Goal: Check status: Check status

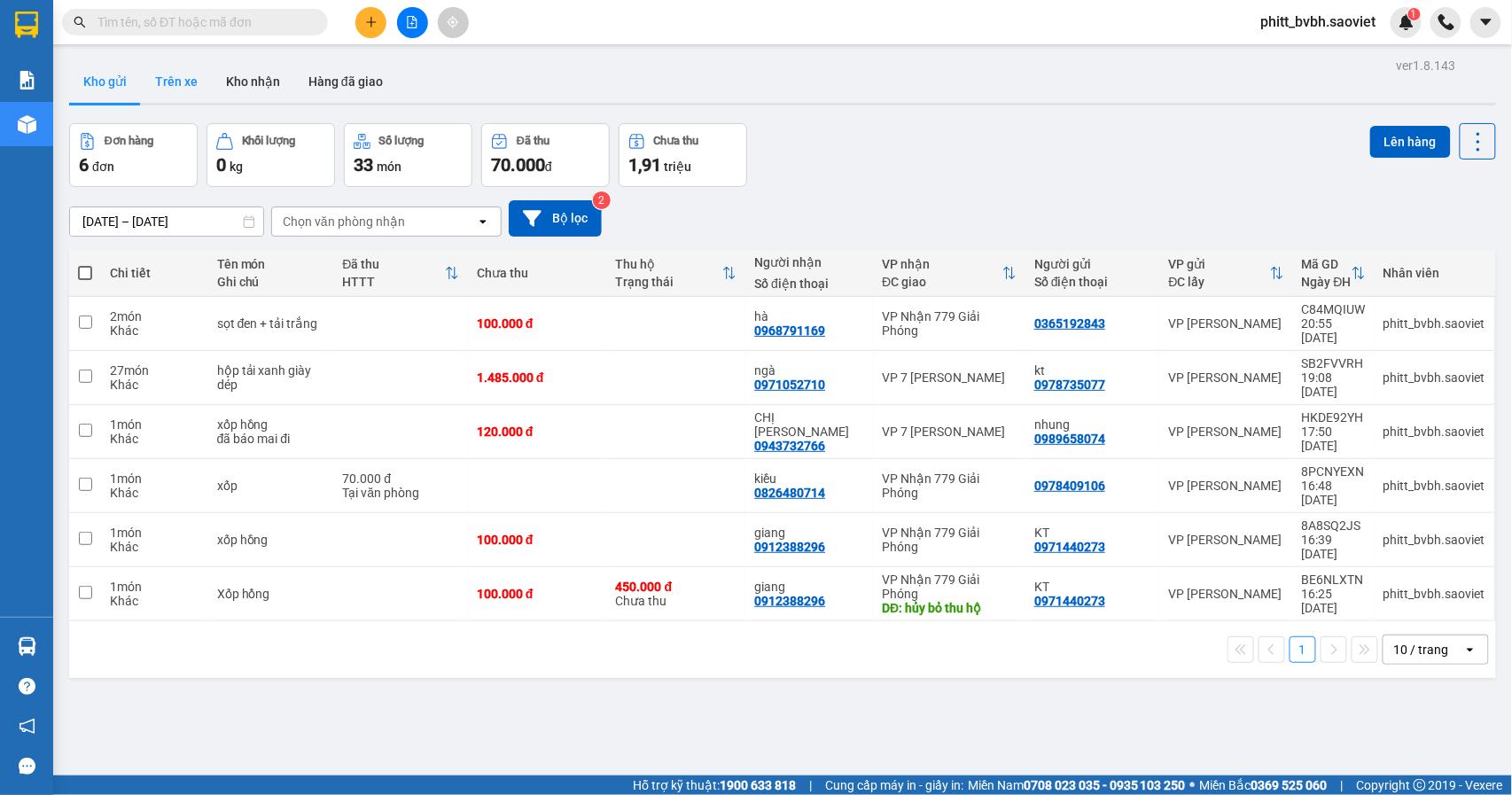
click at [142, 73] on div "Kho gửi Trên xe Kho nhận Hàng đã giao" at bounding box center [782, 83] width 1427 height 47
click at [178, 76] on button "Trên xe" at bounding box center [176, 81] width 71 height 43
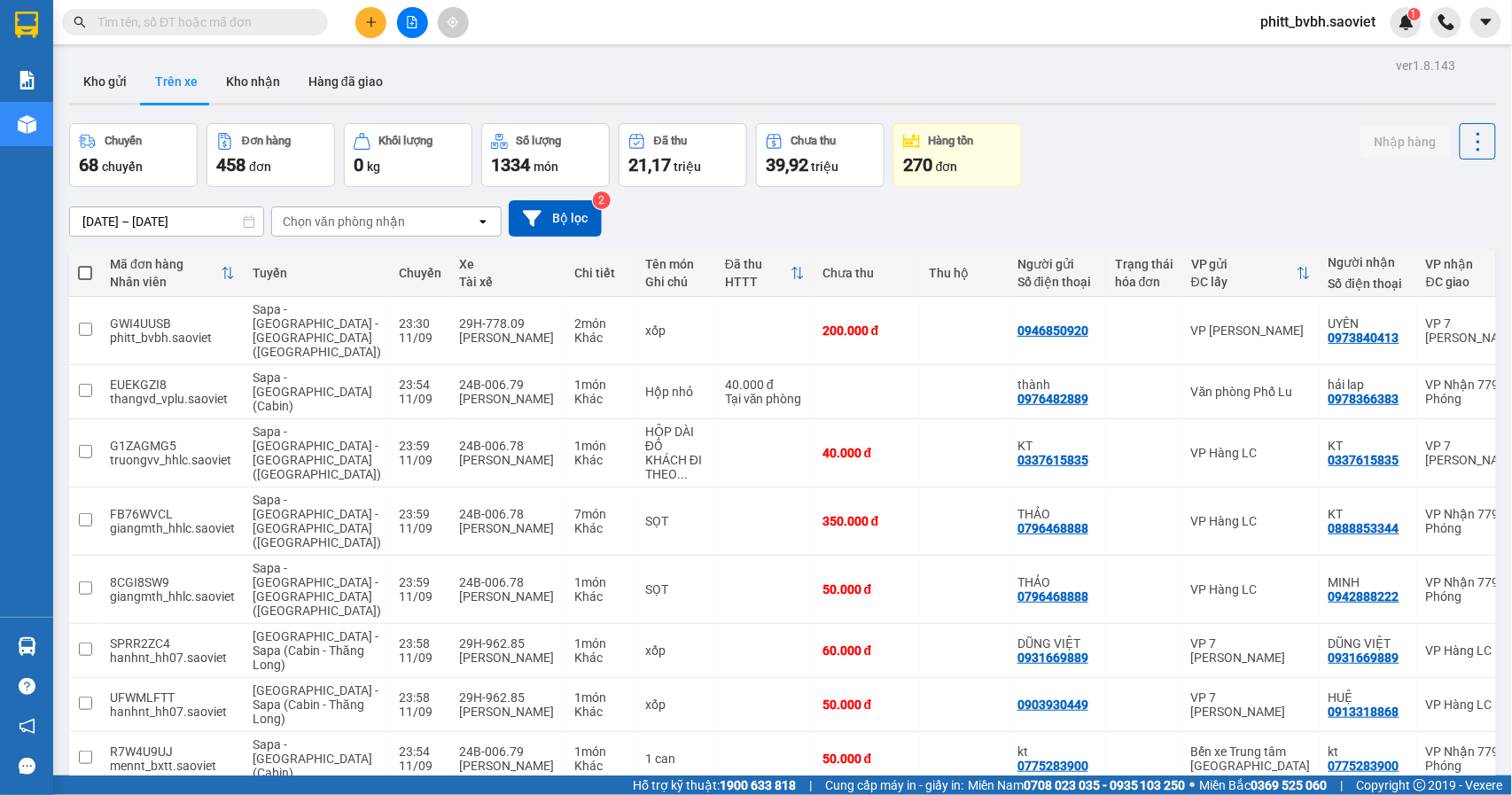
click at [397, 218] on div "Chọn văn phòng nhận" at bounding box center [344, 222] width 122 height 18
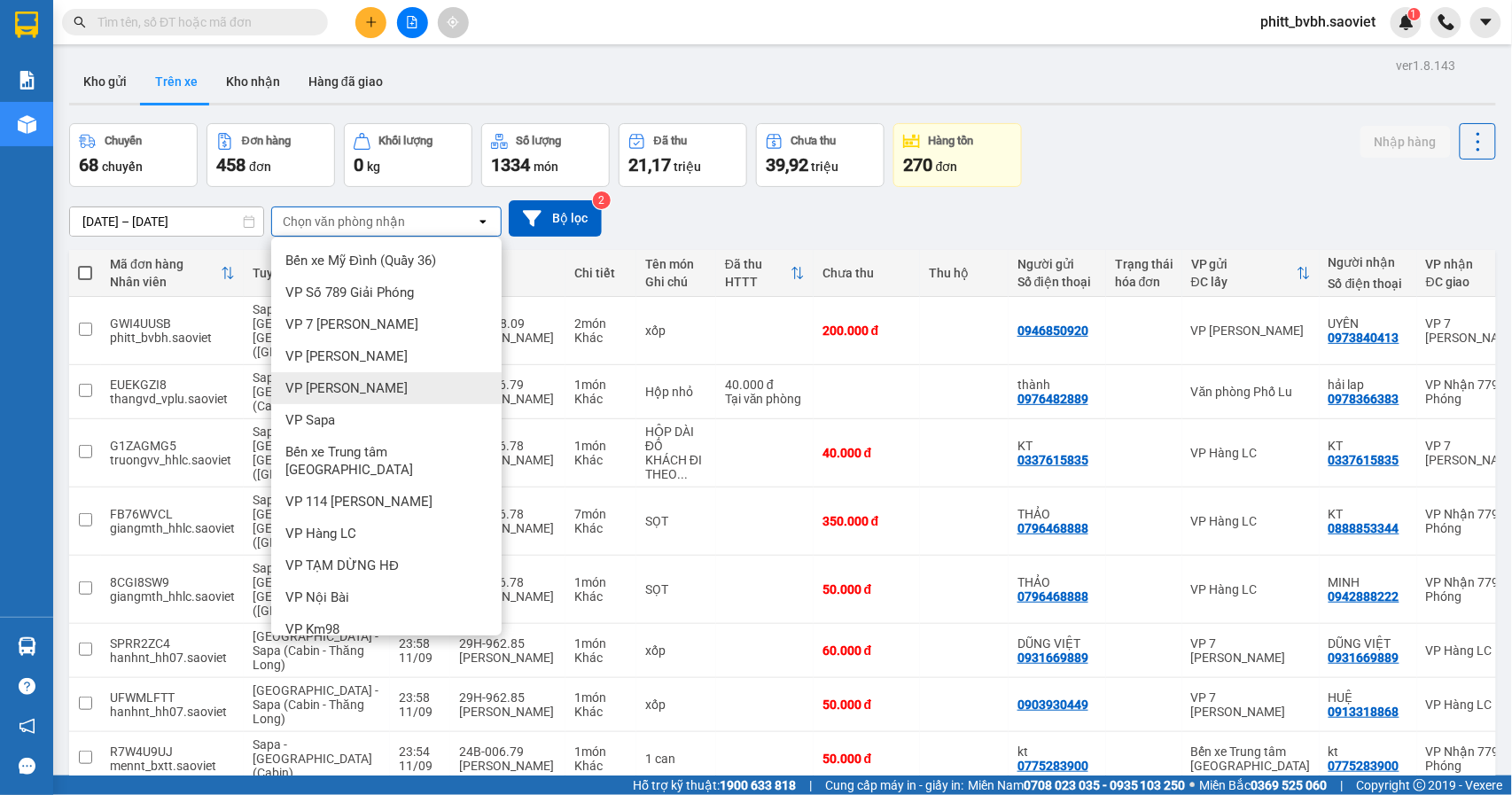
drag, startPoint x: 365, startPoint y: 384, endPoint x: 378, endPoint y: 381, distance: 13.3
click at [369, 383] on div "VP [PERSON_NAME]" at bounding box center [386, 387] width 230 height 32
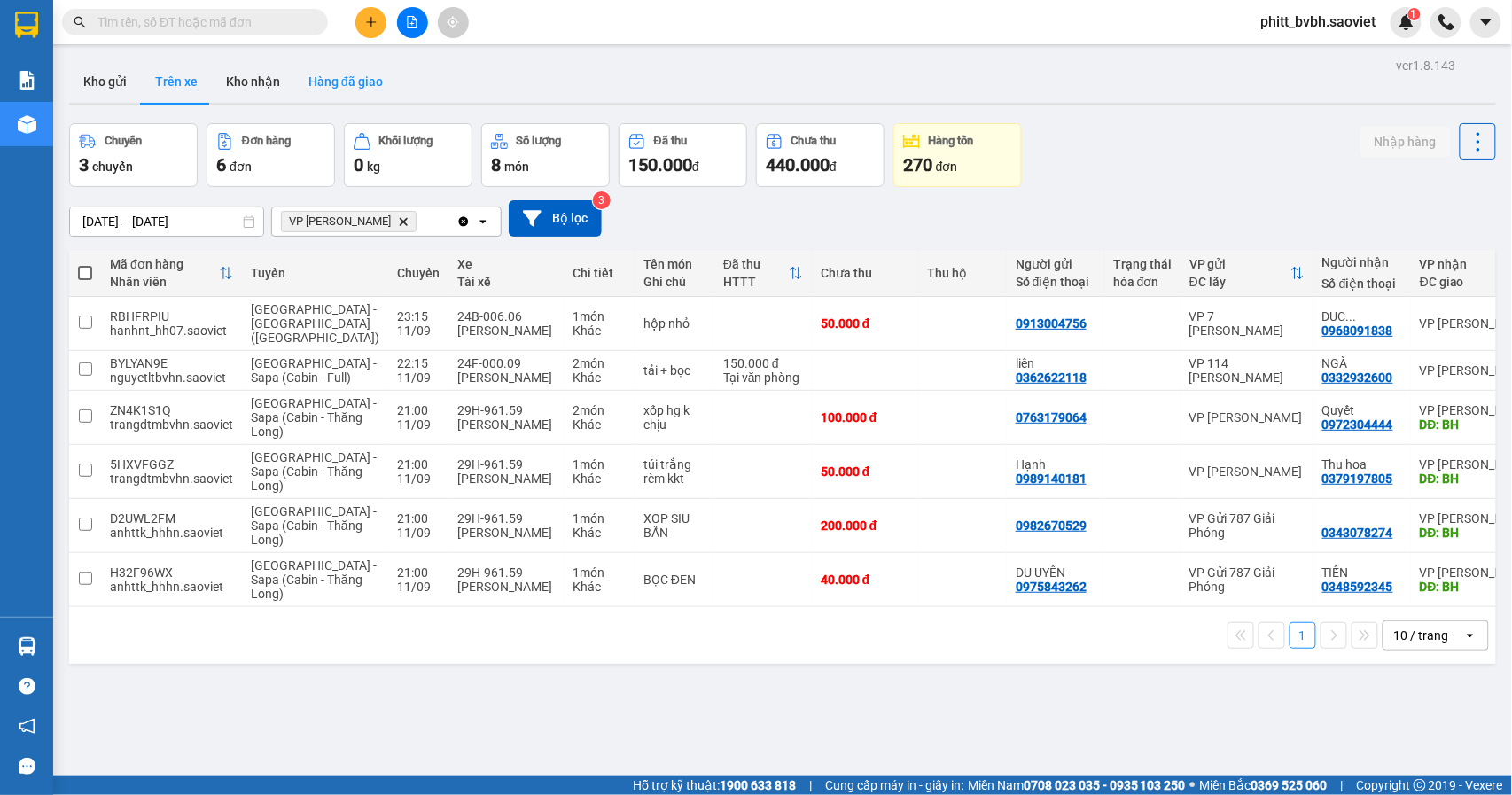
click at [338, 68] on button "Hàng đã giao" at bounding box center [346, 81] width 103 height 43
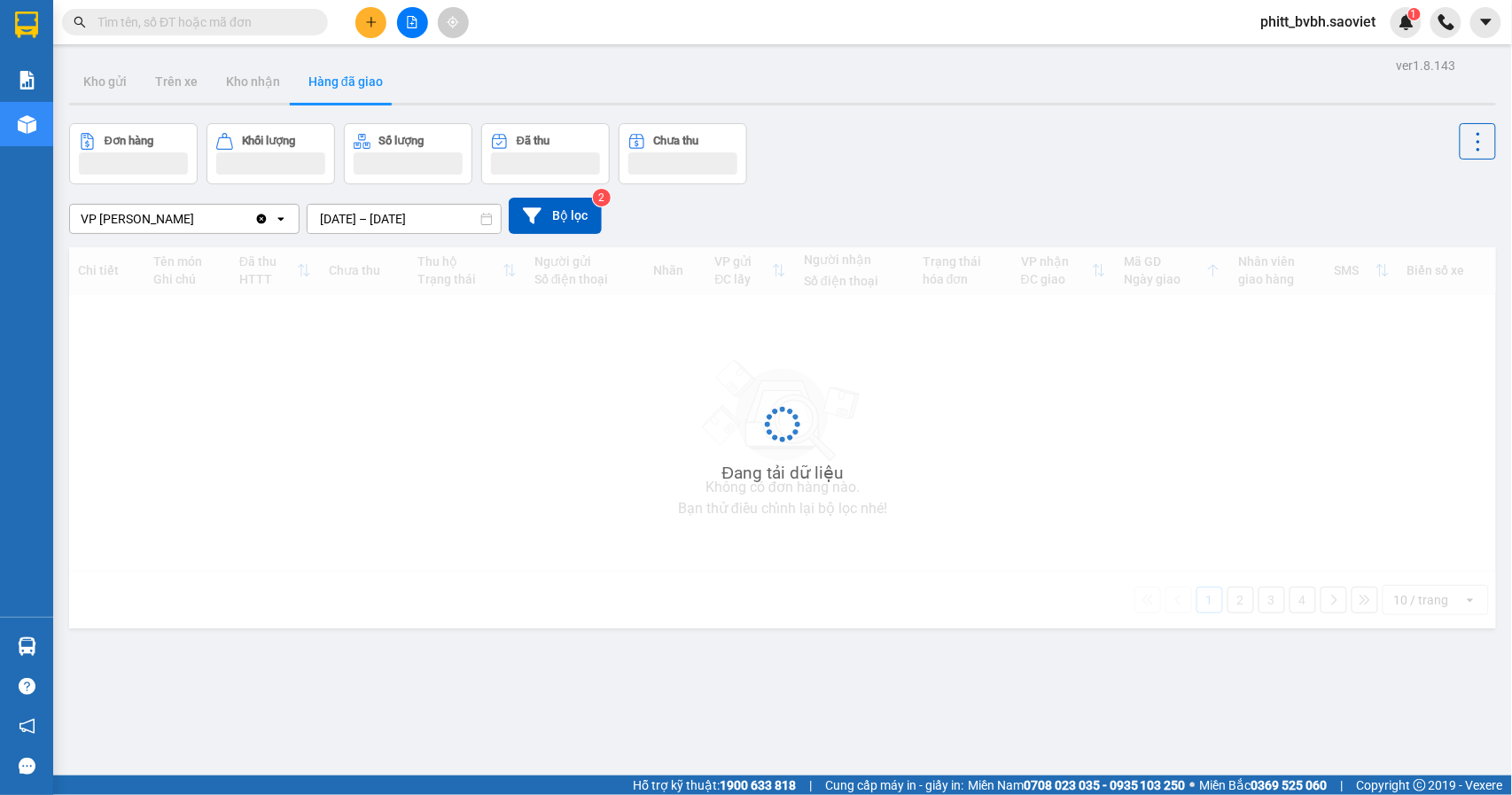
click at [434, 216] on input "[DATE] – [DATE]" at bounding box center [404, 219] width 193 height 29
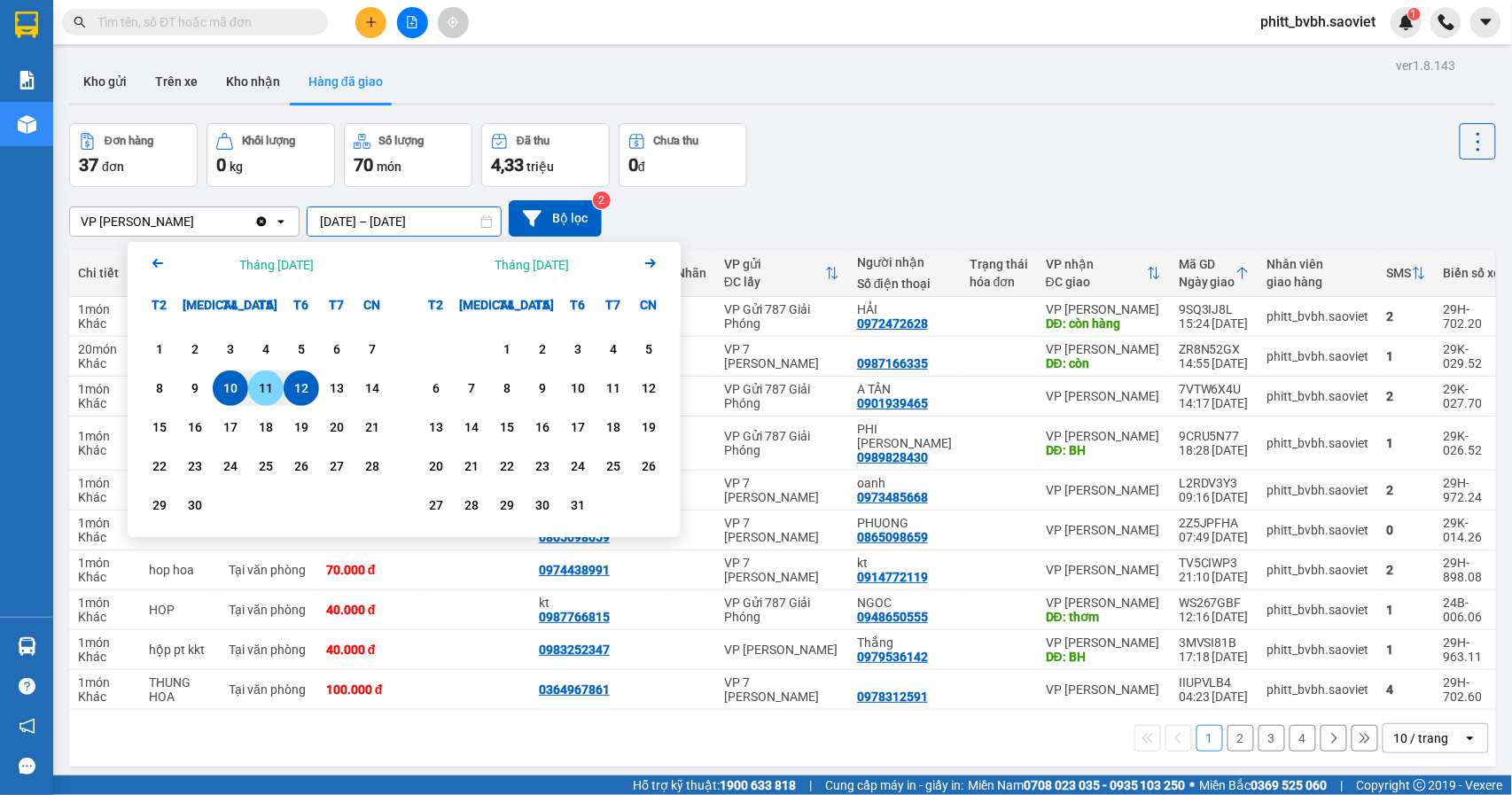
click at [260, 390] on div "11" at bounding box center [266, 388] width 25 height 21
click at [263, 388] on div "11" at bounding box center [266, 388] width 25 height 21
type input "[DATE] – [DATE]"
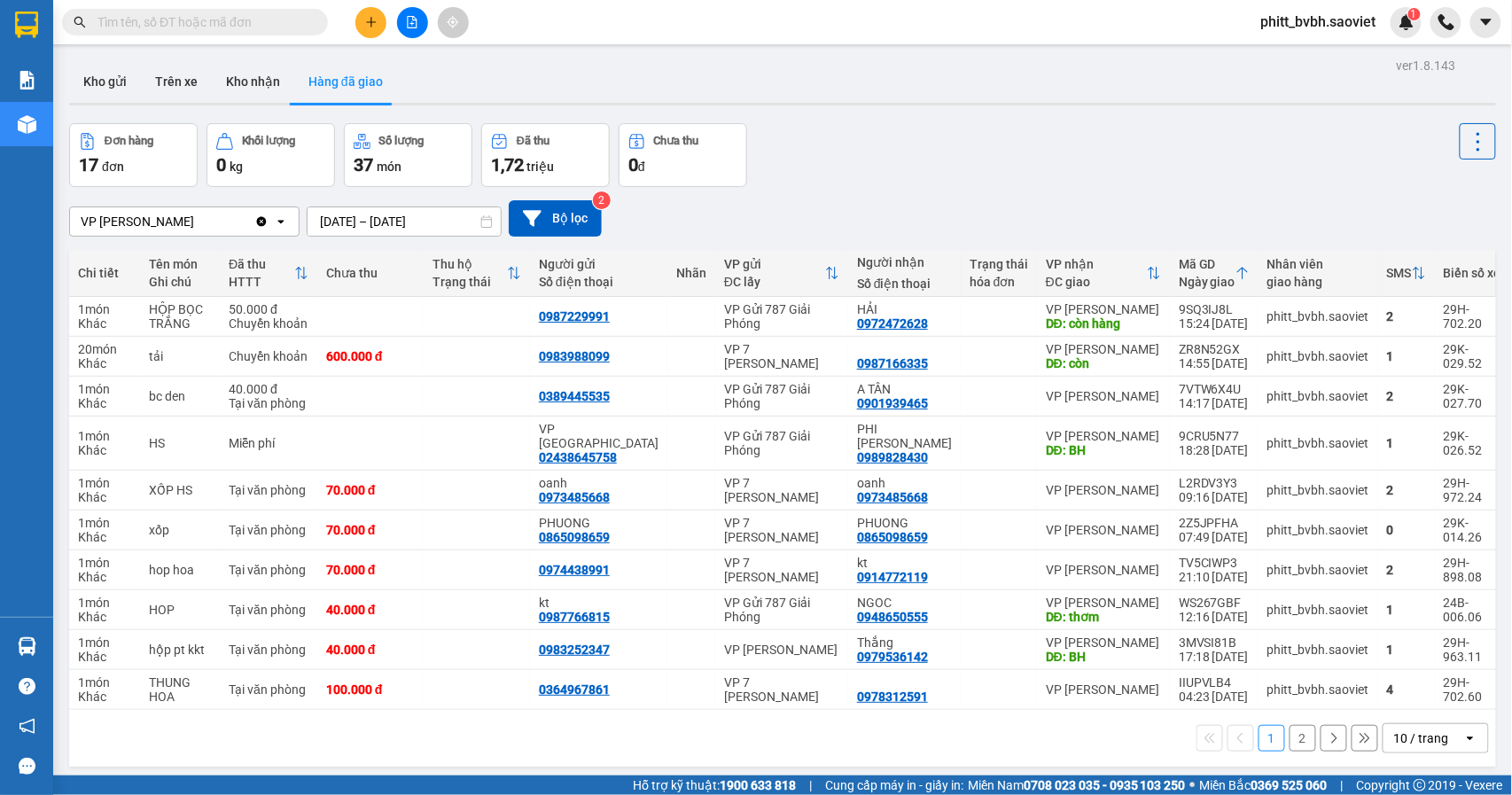
click at [1289, 726] on button "2" at bounding box center [1303, 739] width 27 height 27
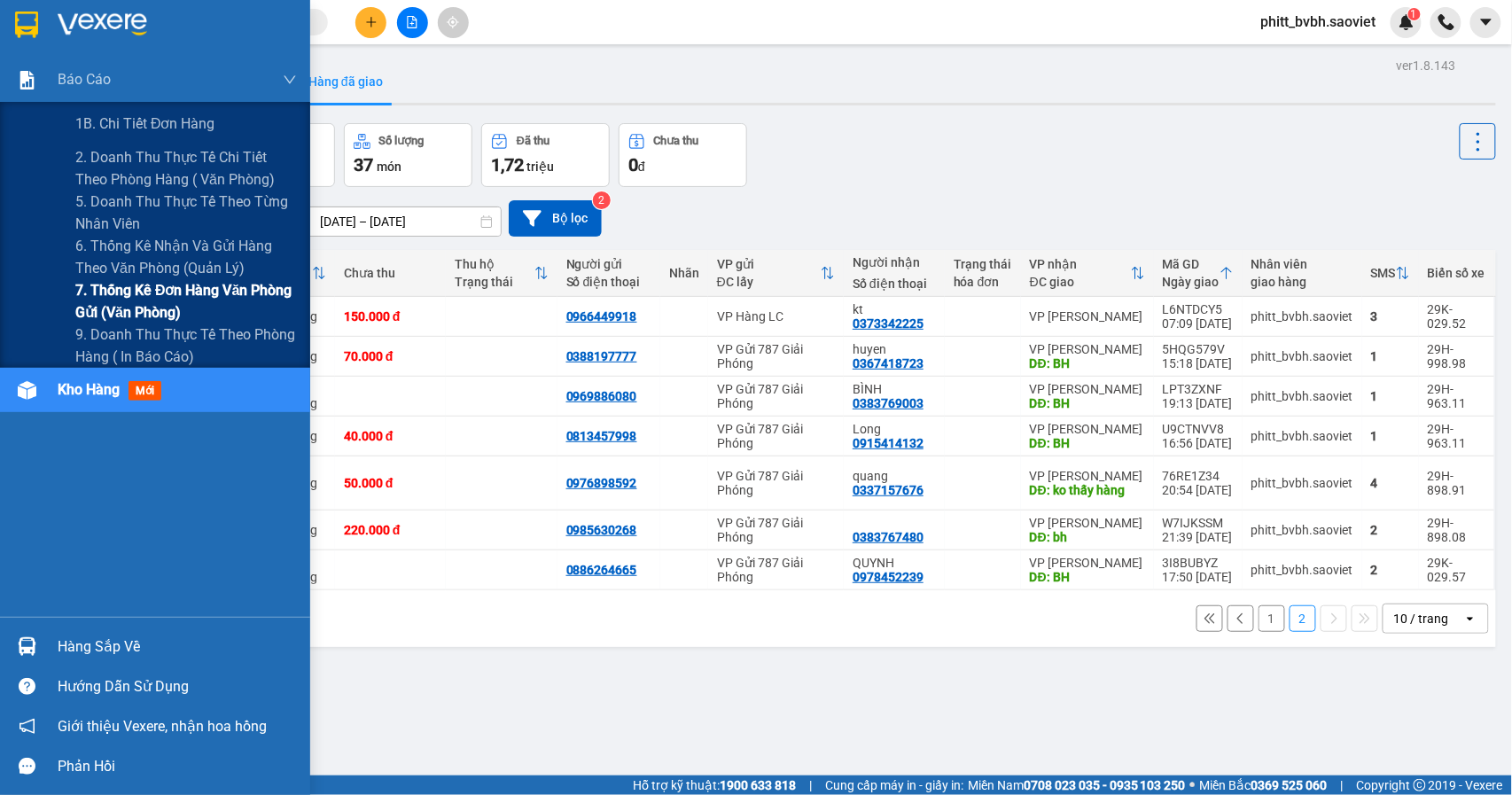
click at [171, 298] on span "7. Thống kê đơn hàng văn phòng gửi (văn phòng)" at bounding box center [186, 301] width 222 height 44
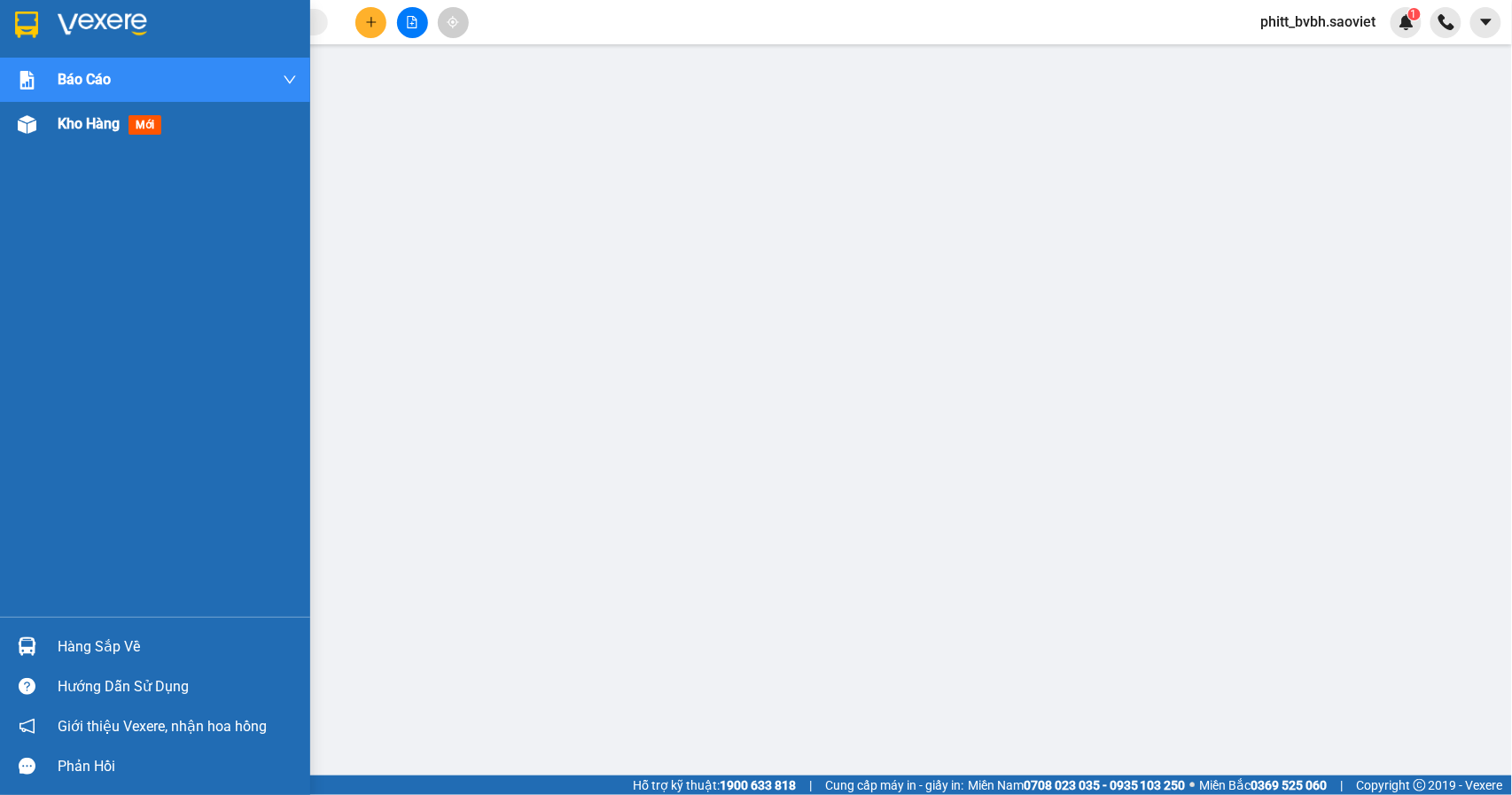
click at [62, 122] on span "Kho hàng" at bounding box center [88, 124] width 62 height 17
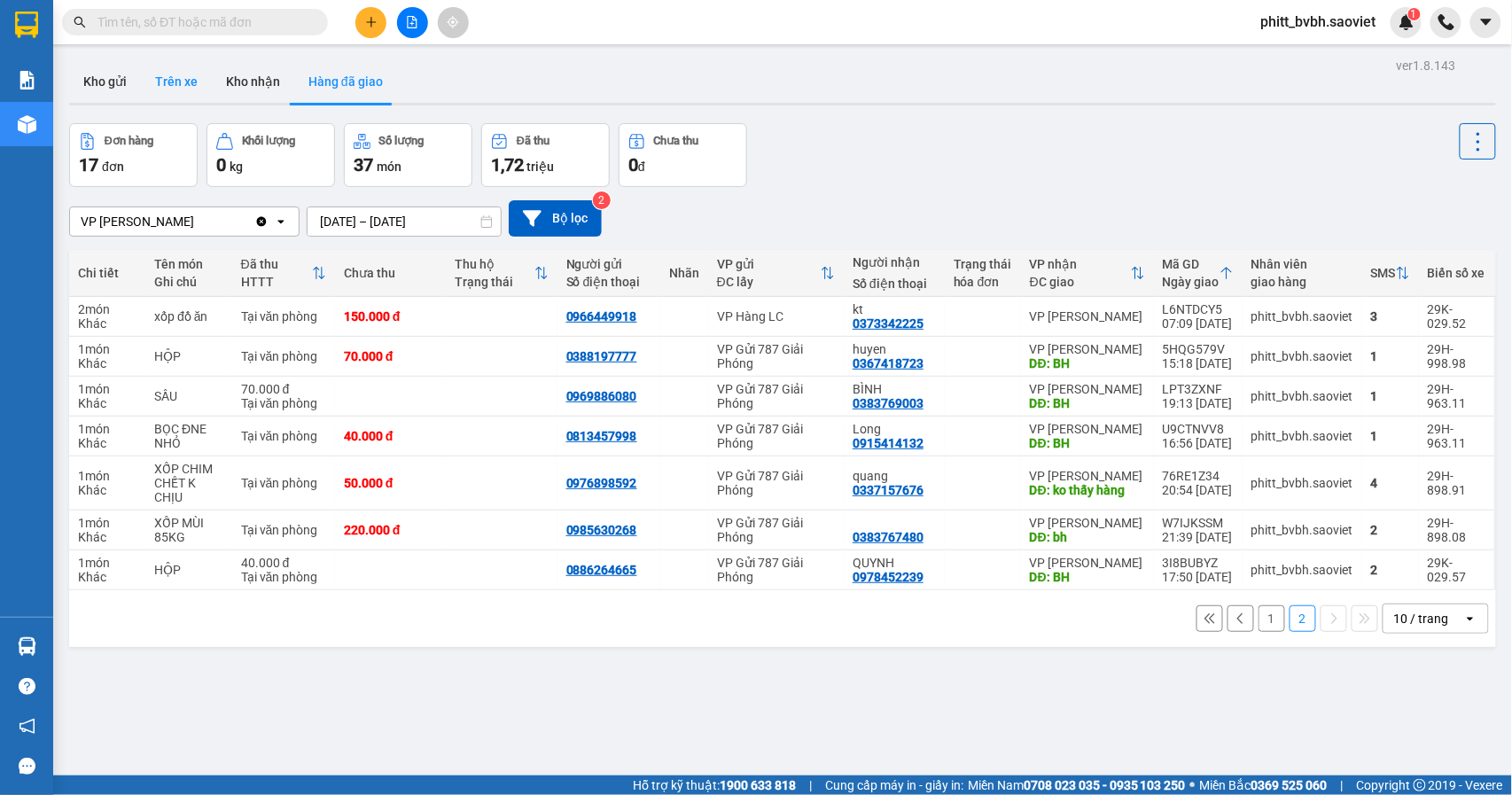
click at [181, 85] on button "Trên xe" at bounding box center [176, 81] width 71 height 43
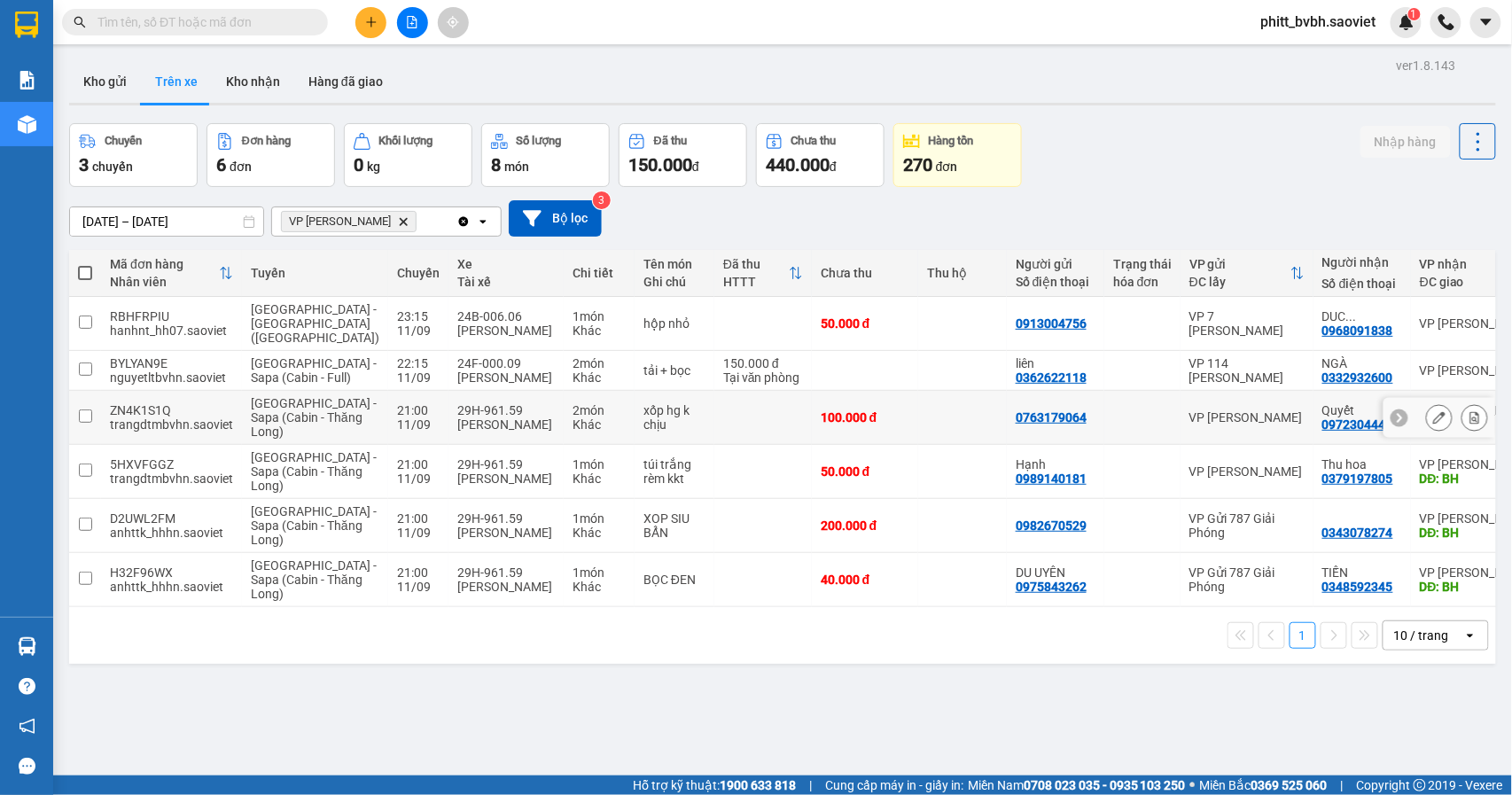
drag, startPoint x: 92, startPoint y: 444, endPoint x: 89, endPoint y: 487, distance: 43.1
click at [92, 445] on td at bounding box center [84, 418] width 32 height 54
checkbox input "true"
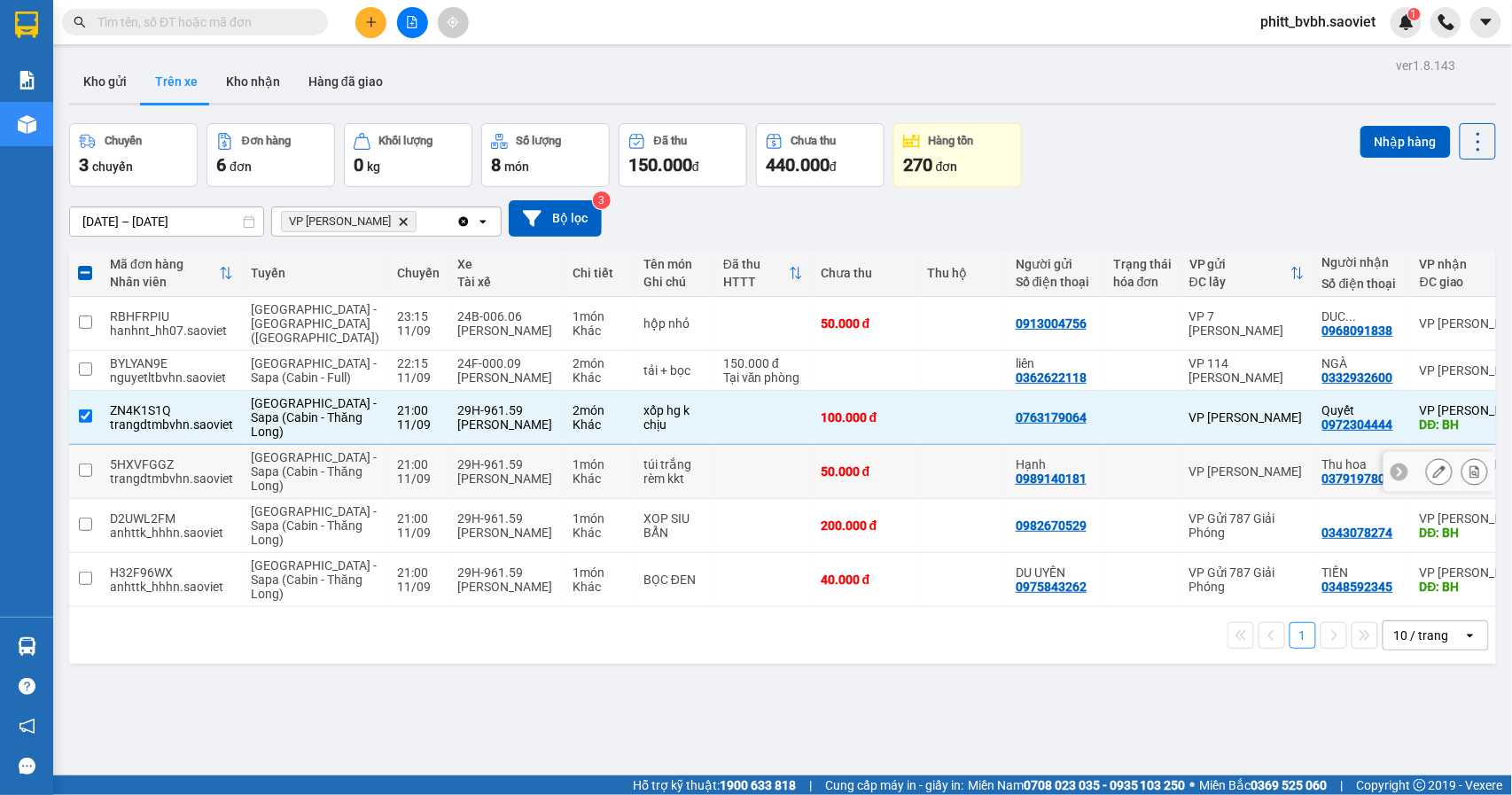
drag, startPoint x: 85, startPoint y: 496, endPoint x: 86, endPoint y: 525, distance: 29.0
click at [85, 499] on td at bounding box center [84, 472] width 32 height 54
checkbox input "true"
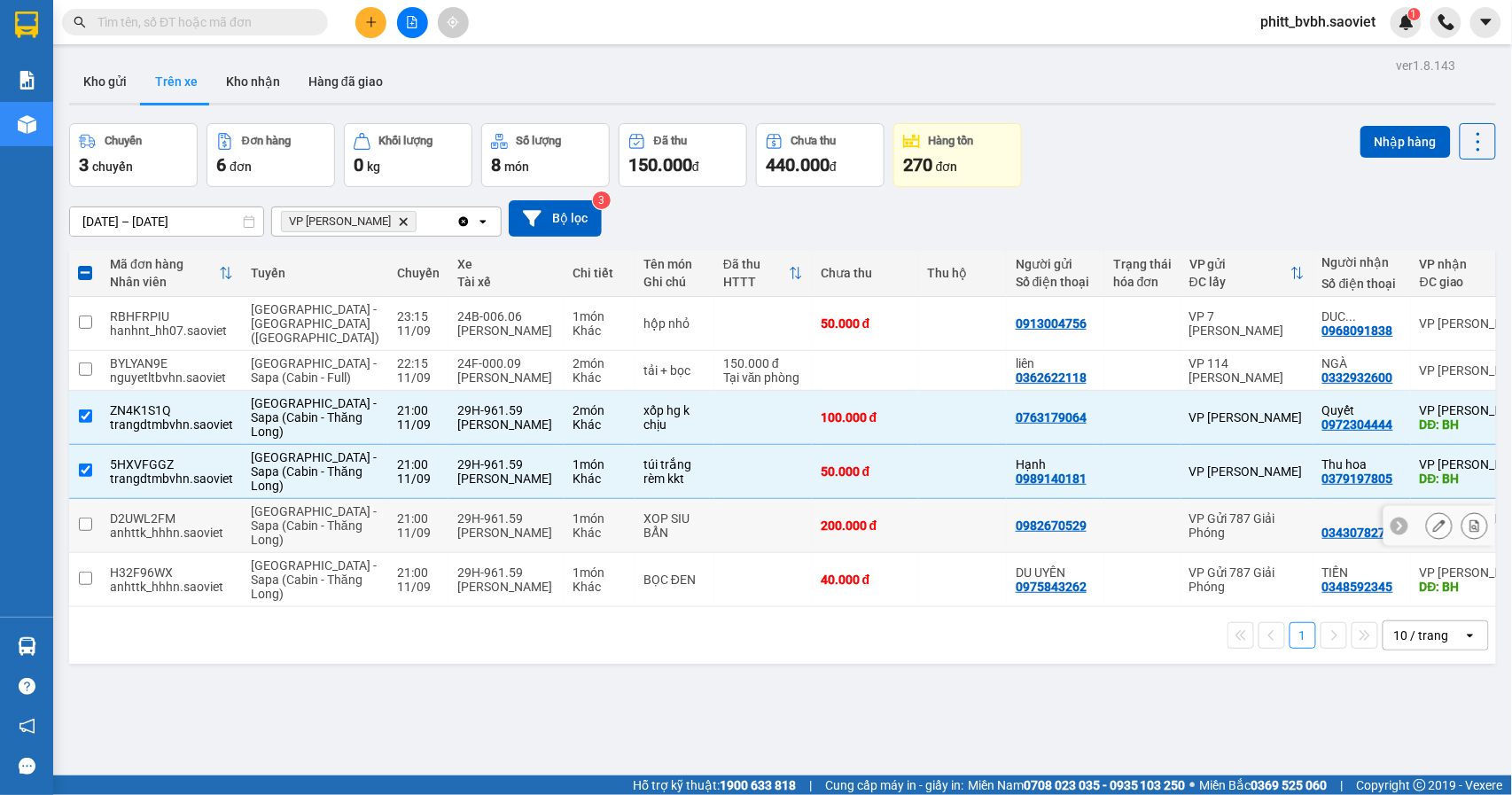
click at [86, 553] on td at bounding box center [84, 526] width 32 height 54
checkbox input "true"
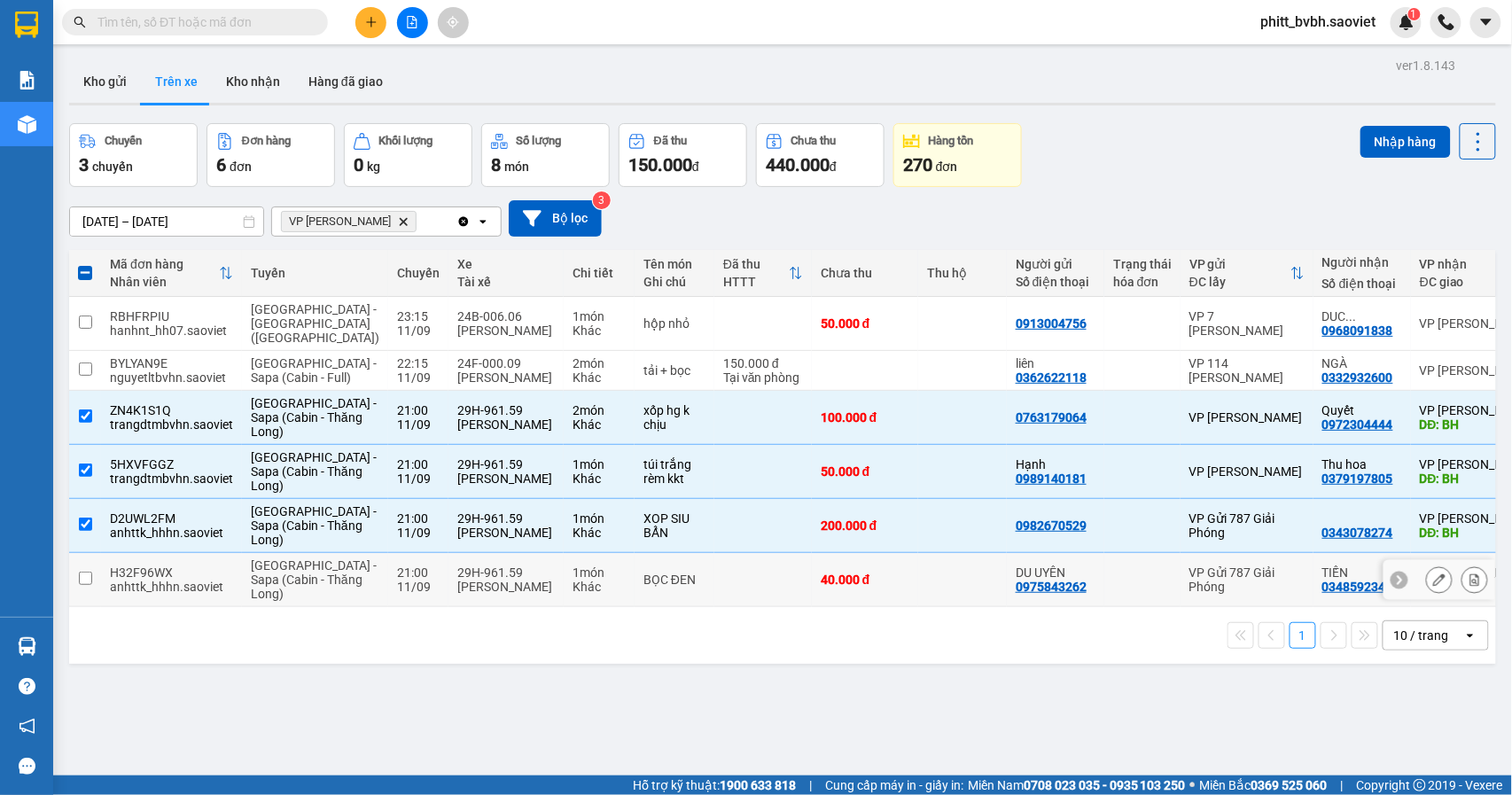
click at [87, 607] on td at bounding box center [84, 580] width 32 height 54
checkbox input "true"
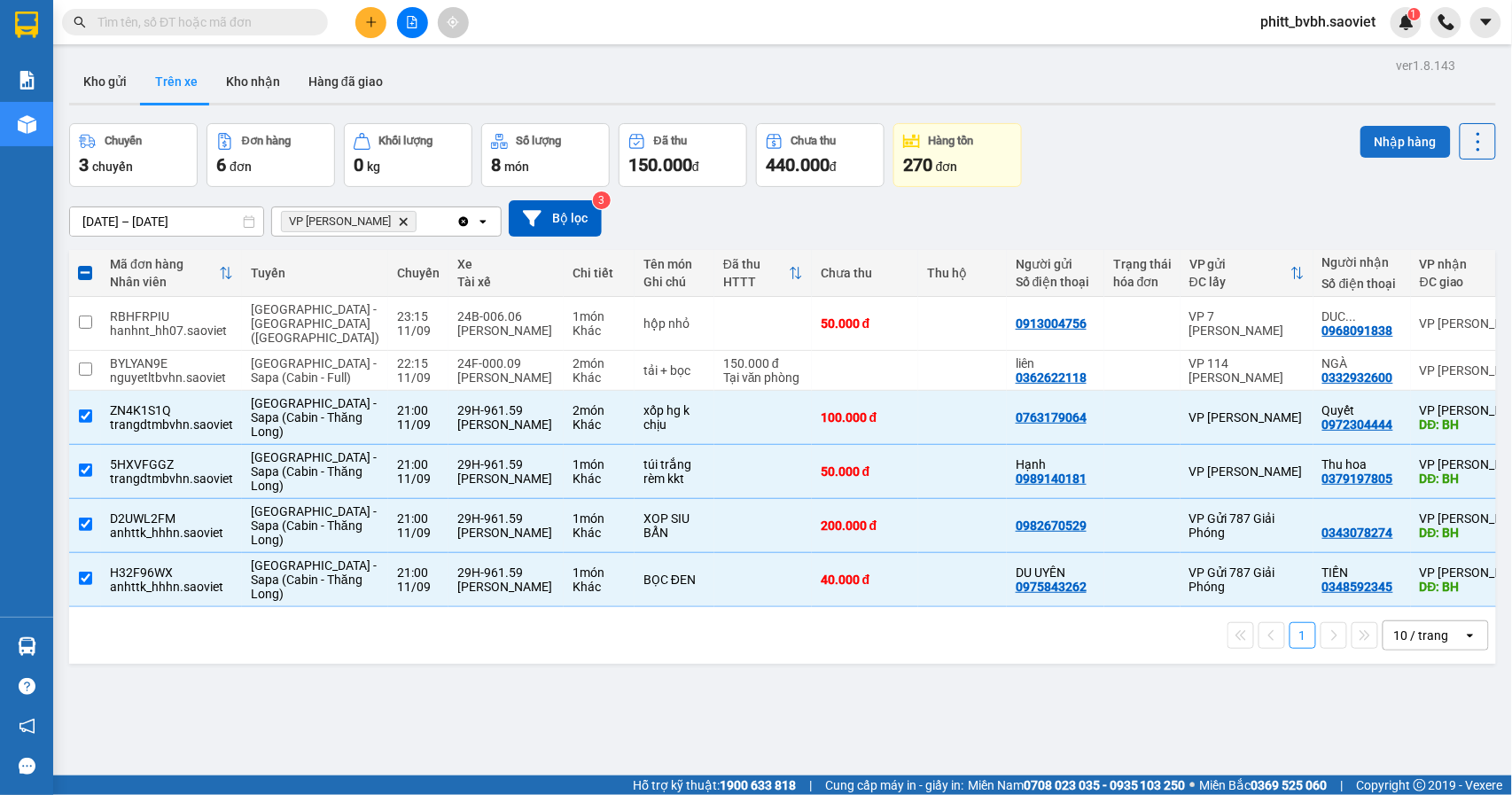
click at [1387, 141] on button "Nhập hàng" at bounding box center [1405, 141] width 91 height 32
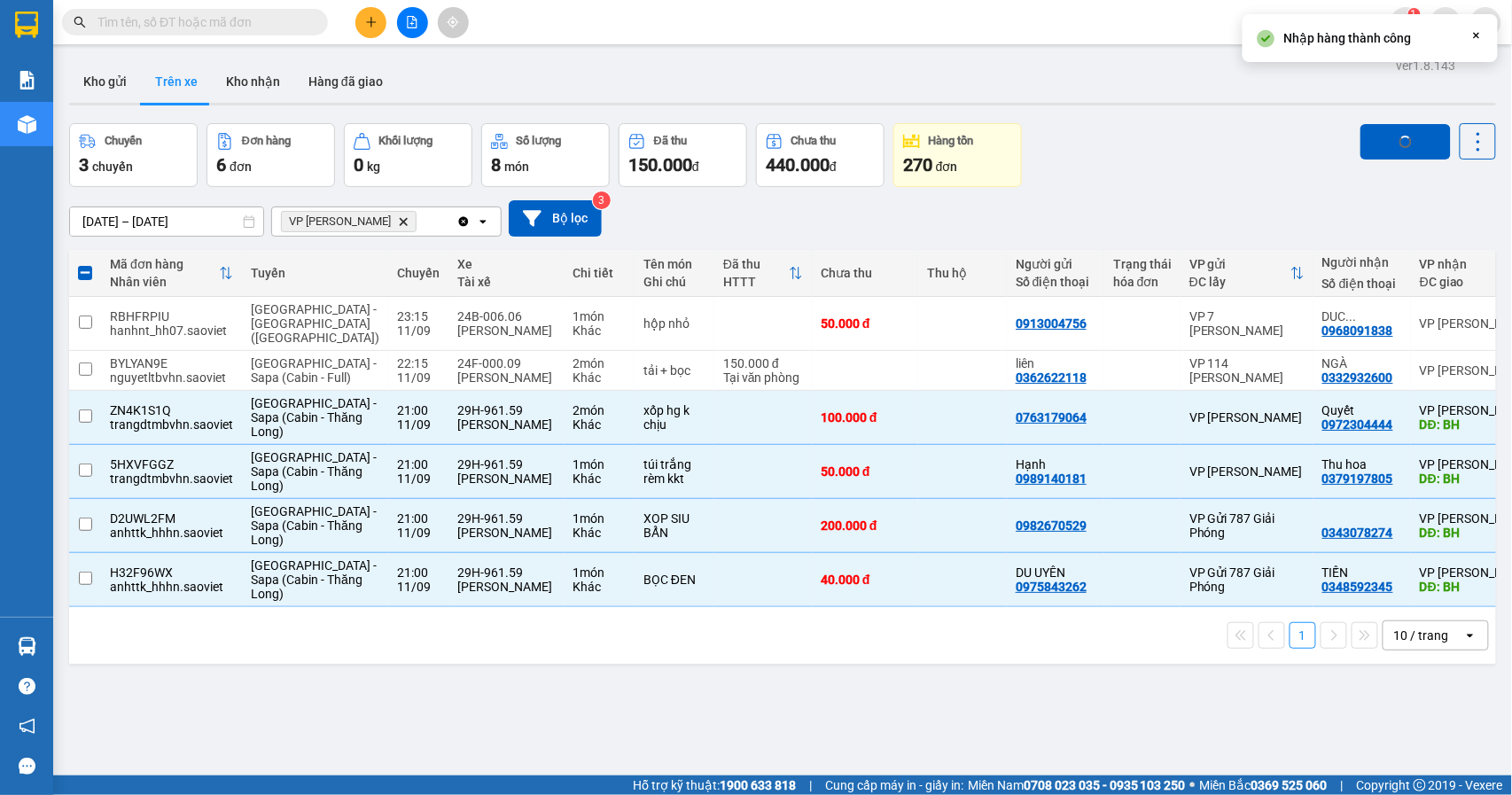
checkbox input "false"
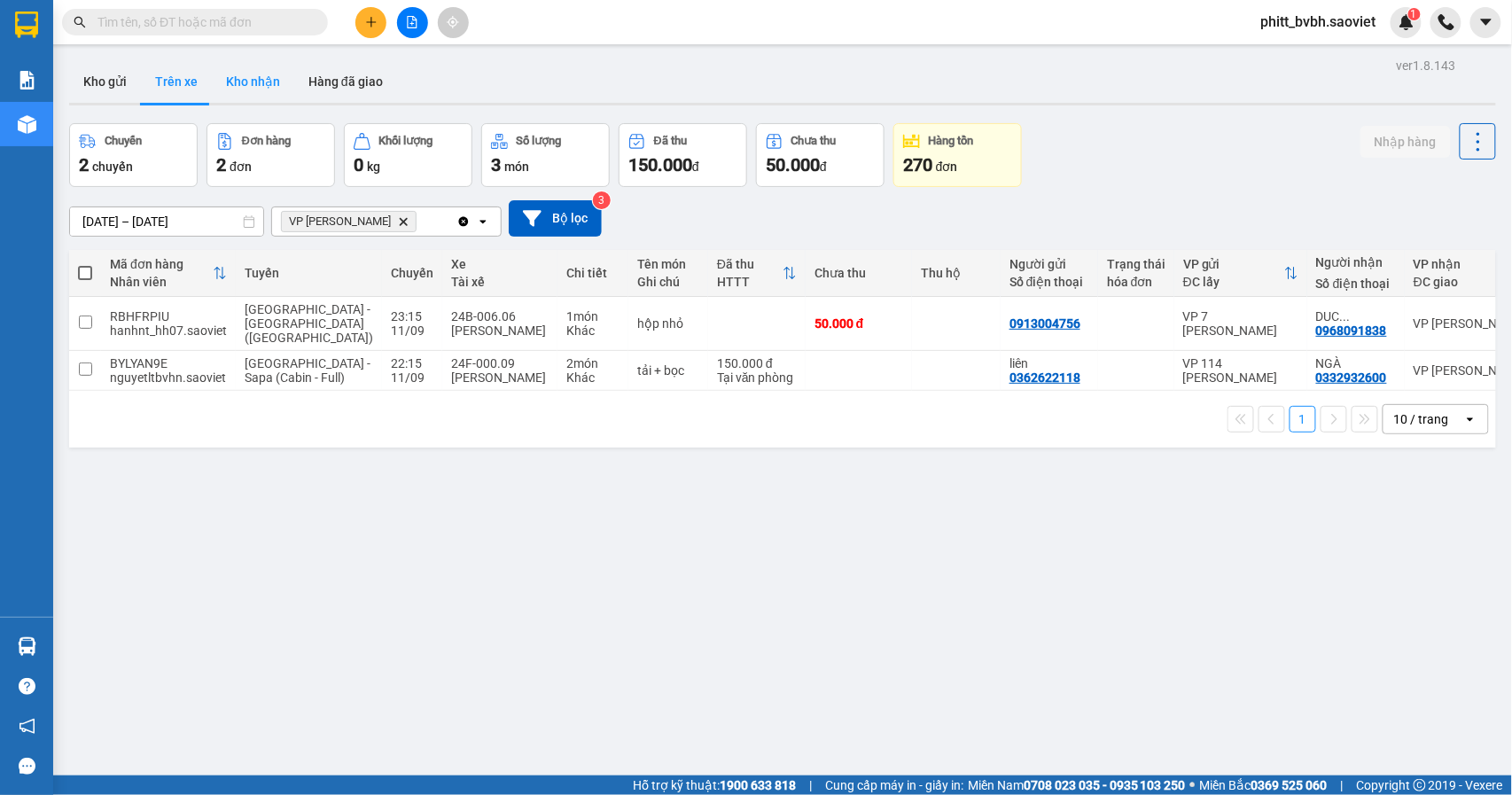
click at [276, 81] on button "Kho nhận" at bounding box center [253, 81] width 82 height 43
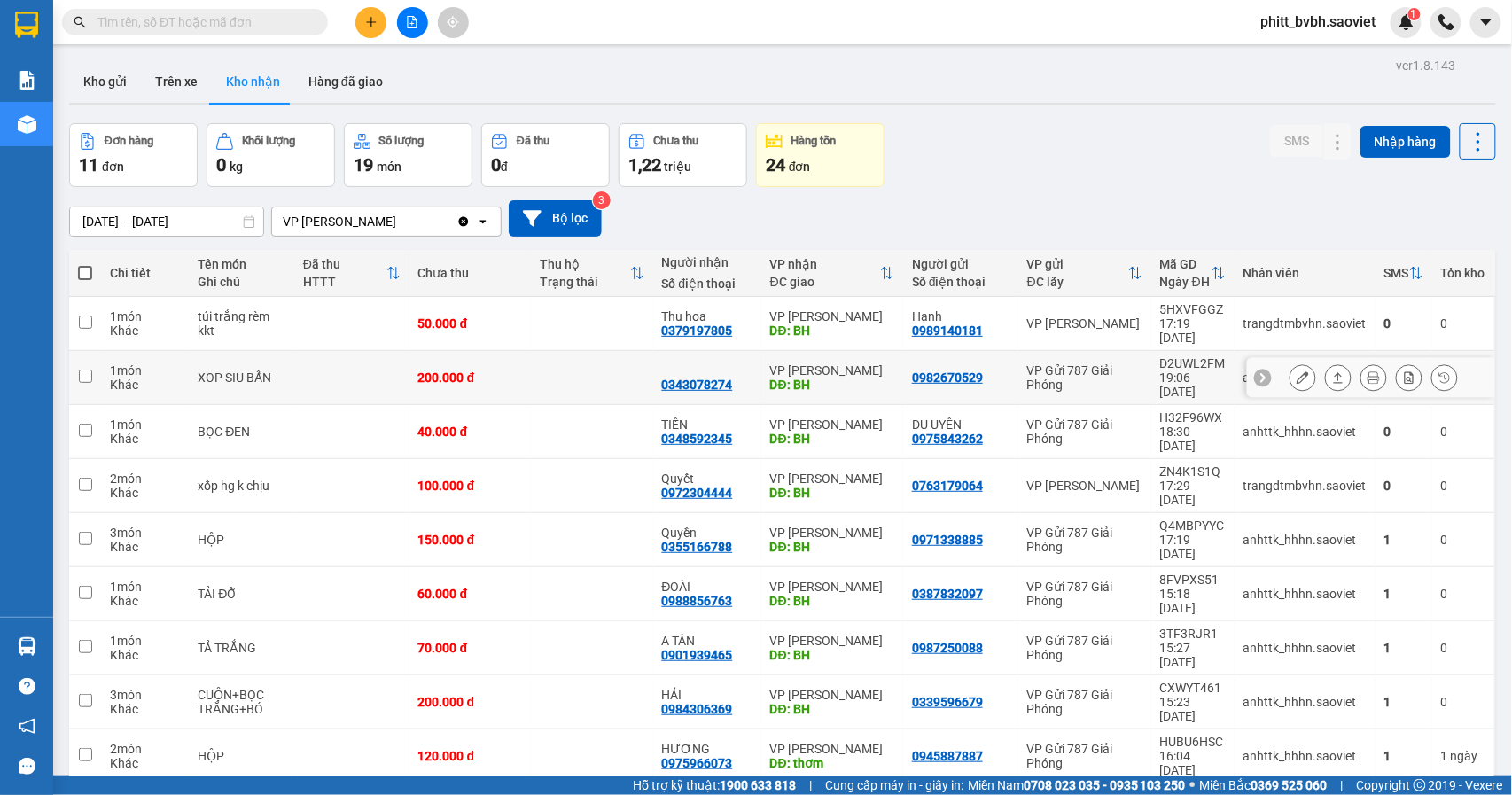
drag, startPoint x: 86, startPoint y: 359, endPoint x: 86, endPoint y: 381, distance: 22.0
click at [86, 370] on input "checkbox" at bounding box center [86, 376] width 13 height 13
checkbox input "true"
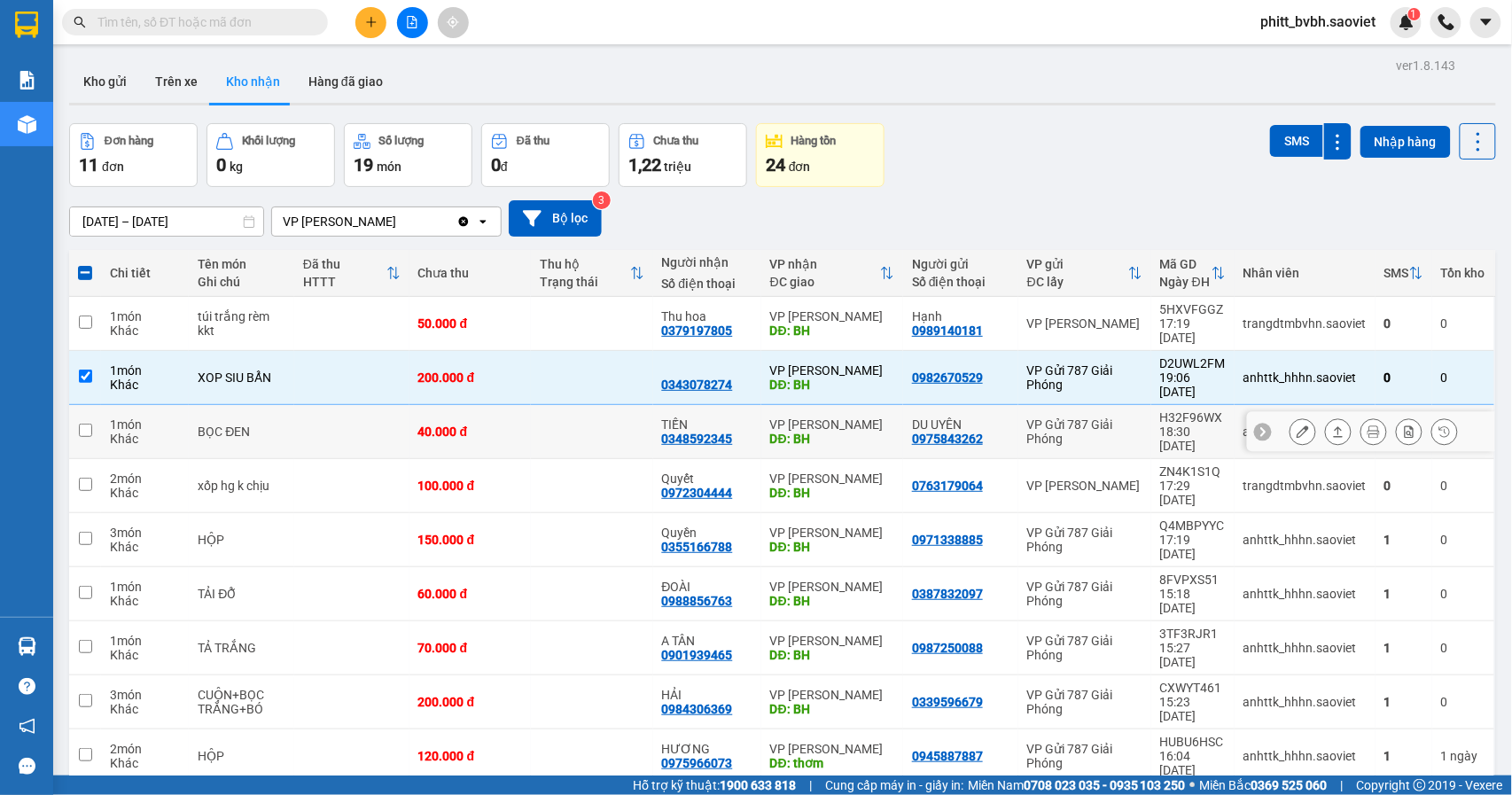
click at [85, 409] on td at bounding box center [84, 432] width 32 height 54
checkbox input "true"
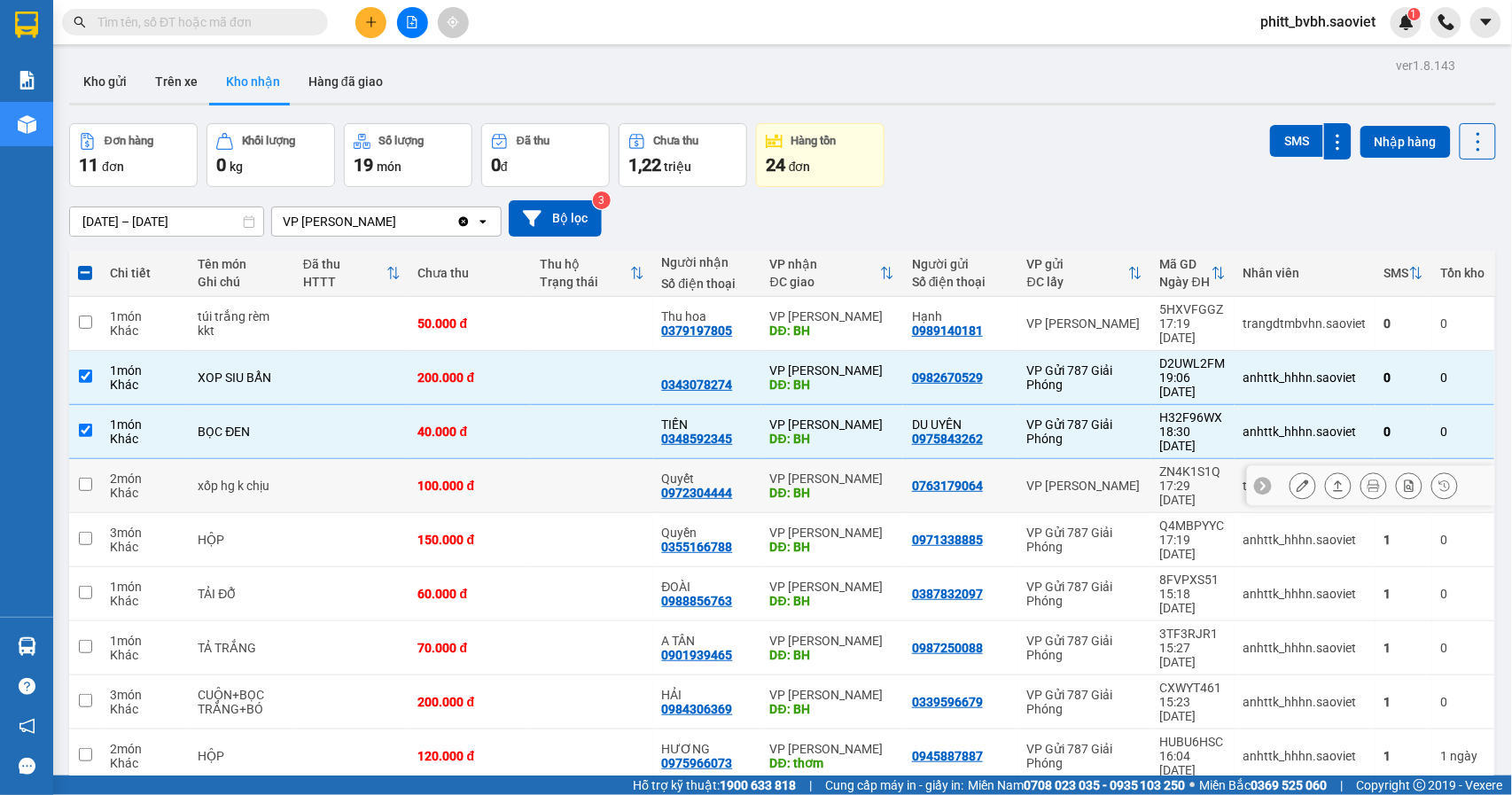
click at [79, 459] on td at bounding box center [84, 485] width 32 height 54
checkbox input "true"
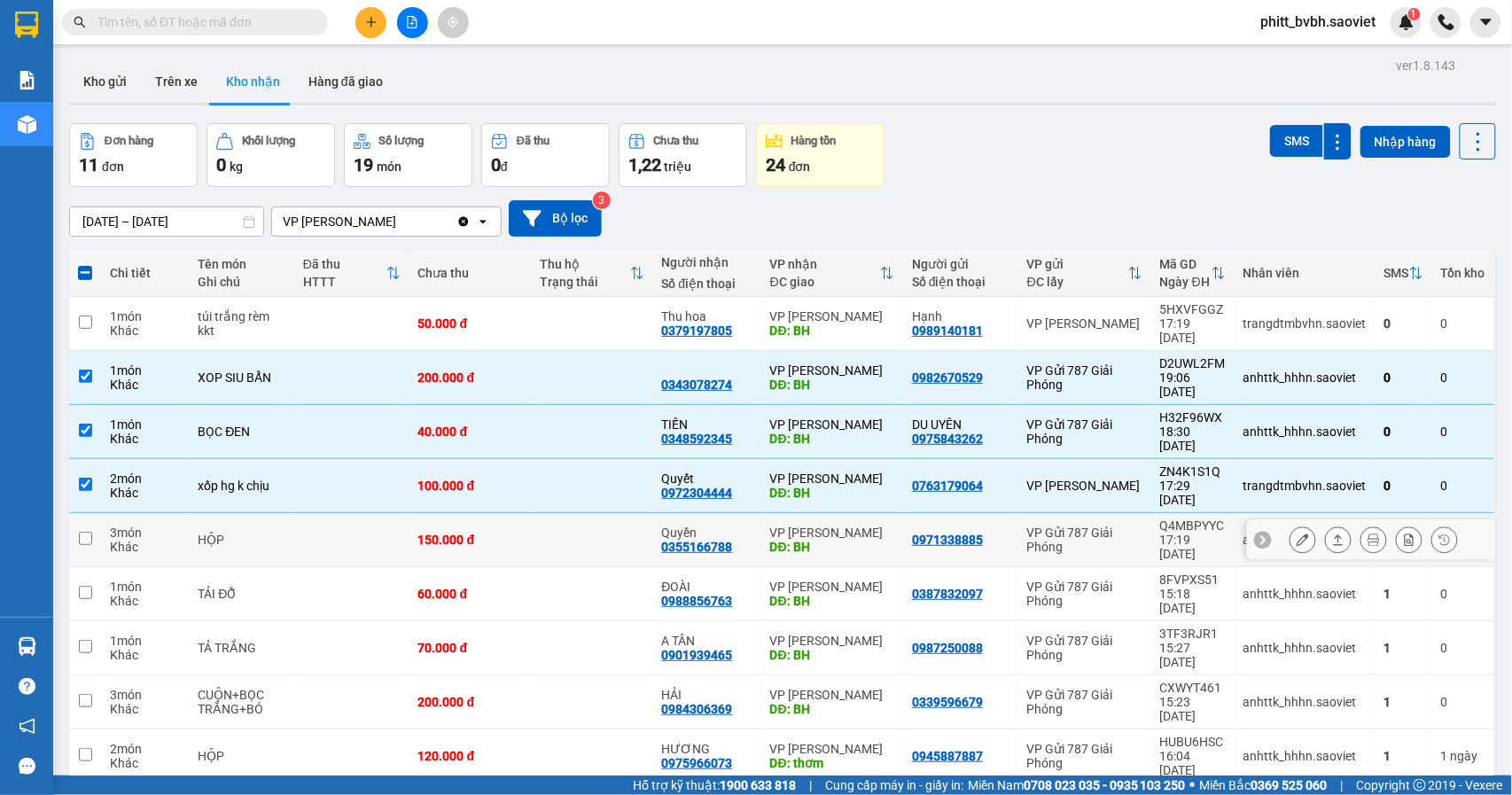
drag, startPoint x: 81, startPoint y: 482, endPoint x: 100, endPoint y: 482, distance: 19.0
click at [89, 531] on input "checkbox" at bounding box center [86, 538] width 13 height 13
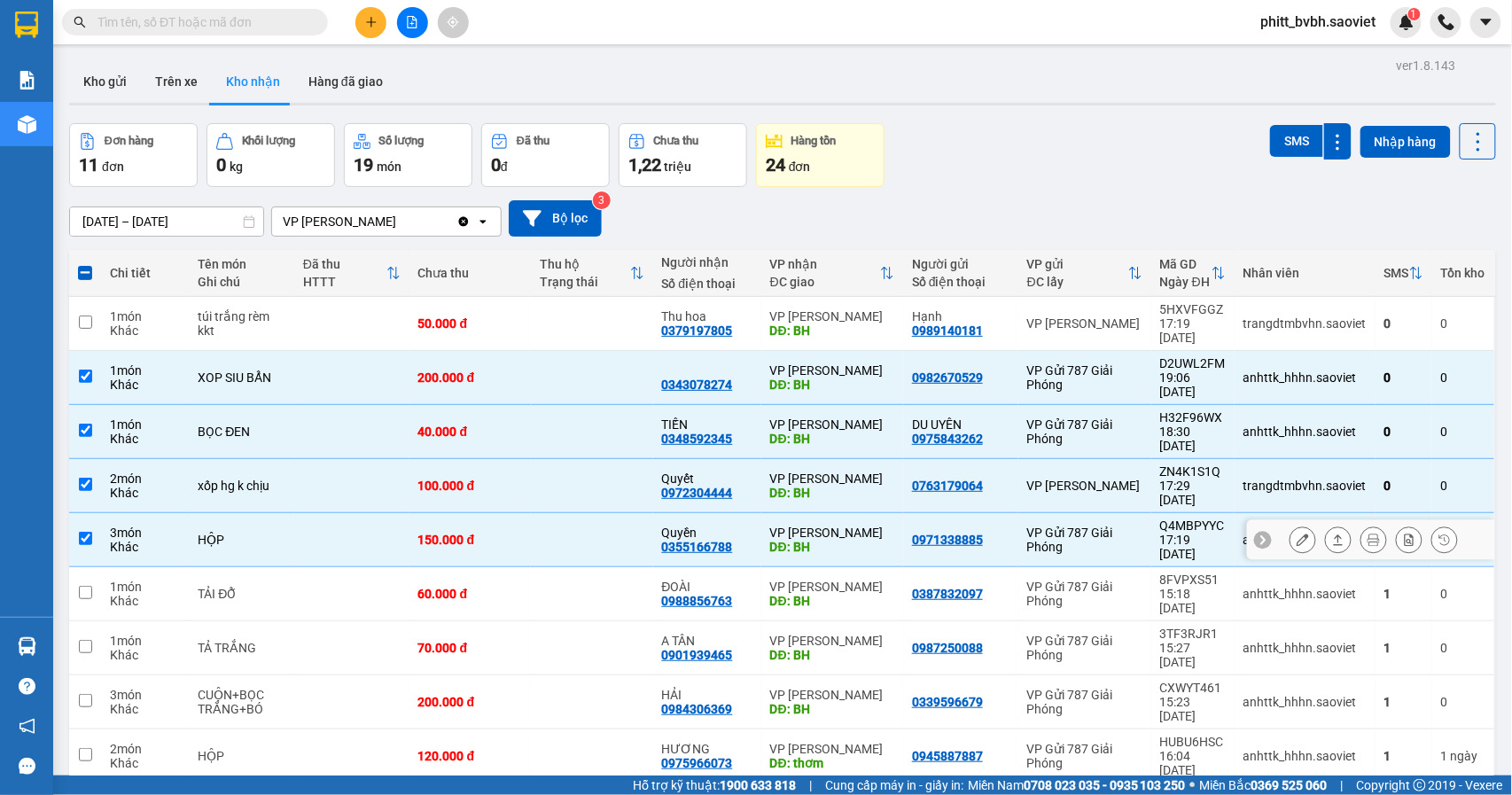
click at [85, 531] on input "checkbox" at bounding box center [86, 538] width 13 height 13
checkbox input "false"
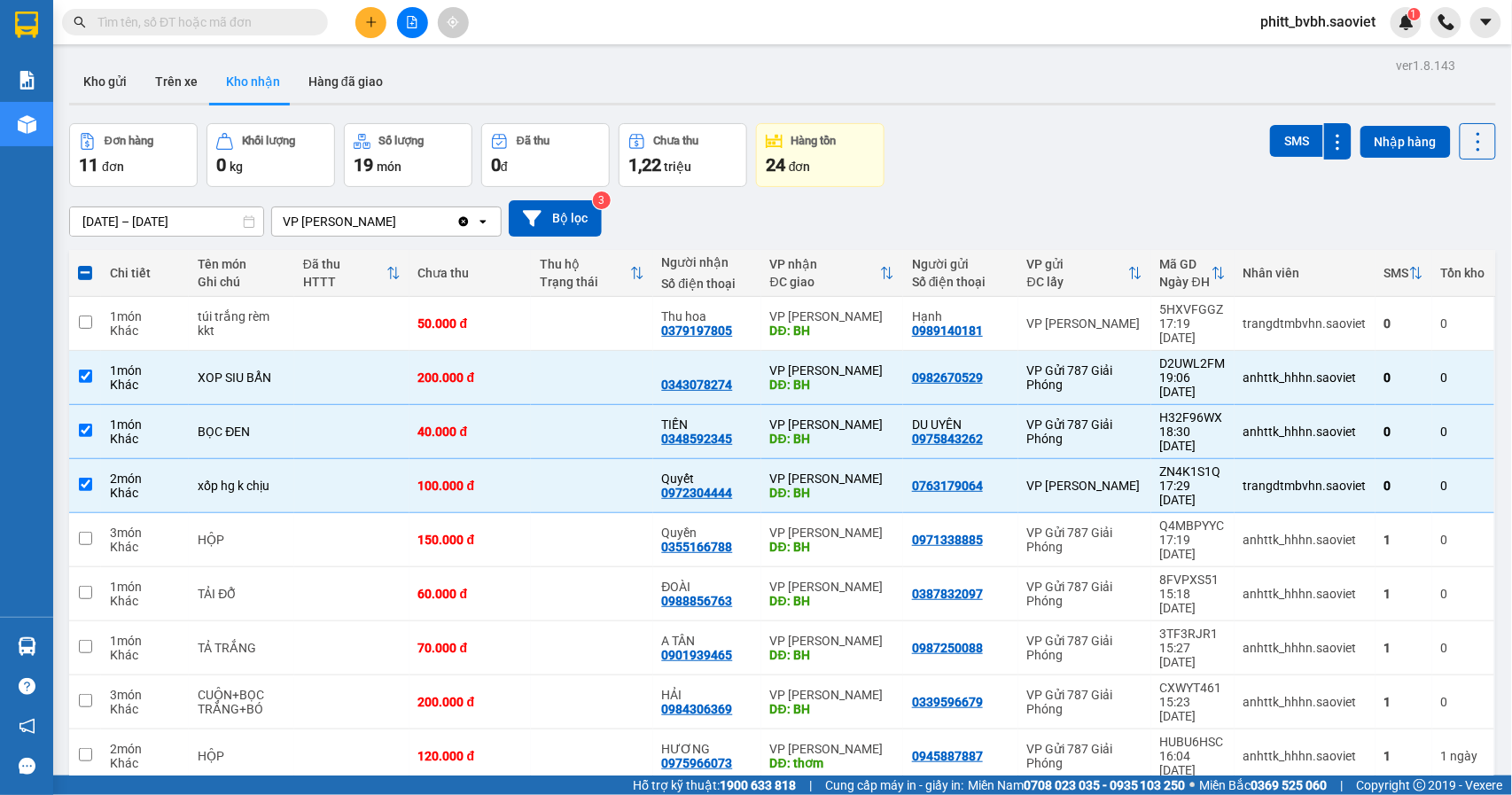
click at [172, 224] on input "[DATE] – [DATE]" at bounding box center [166, 222] width 193 height 29
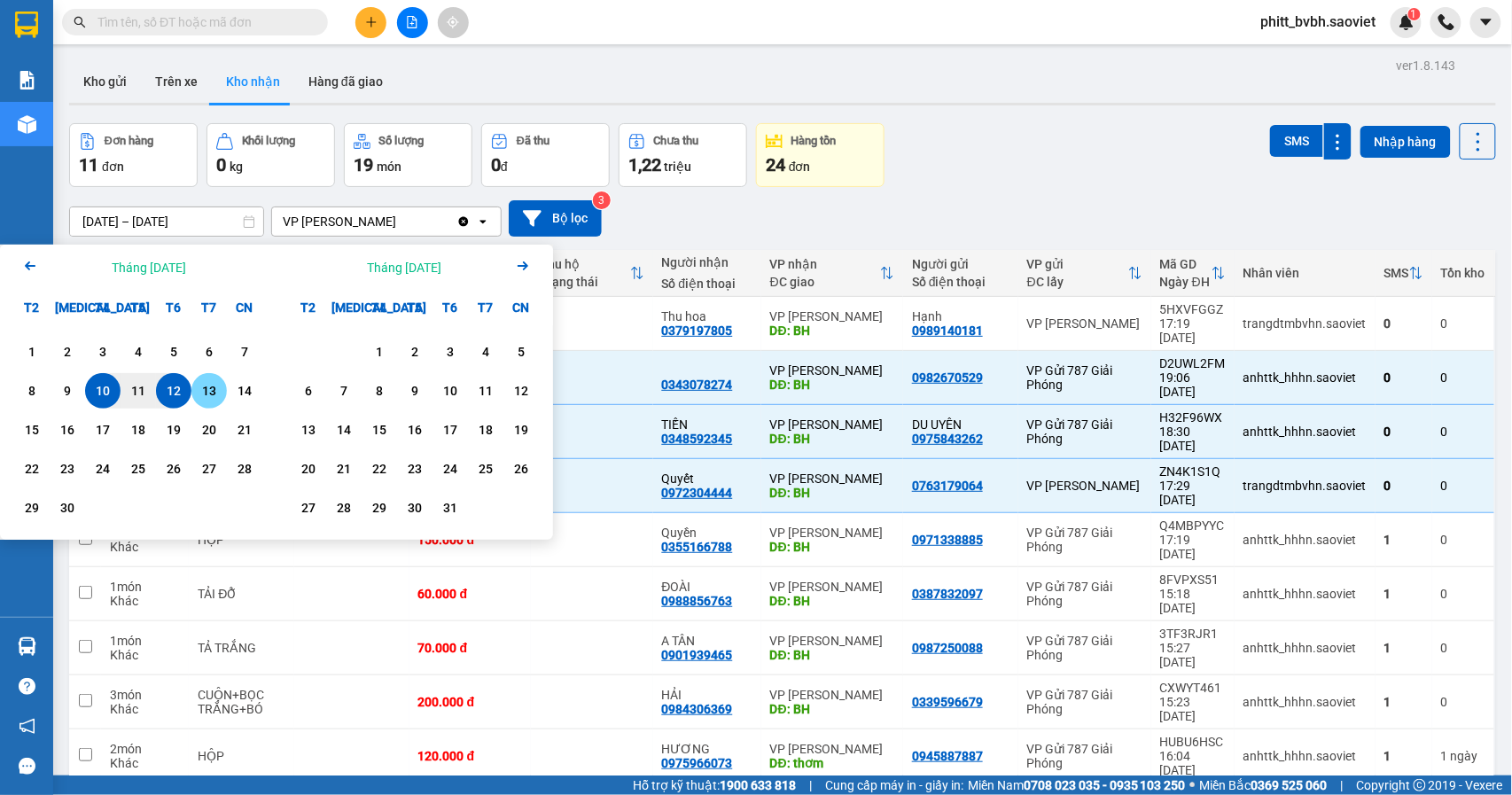
click at [210, 390] on div "13" at bounding box center [209, 391] width 25 height 21
click at [141, 395] on div "11" at bounding box center [139, 391] width 25 height 21
type input "[DATE] – [DATE]"
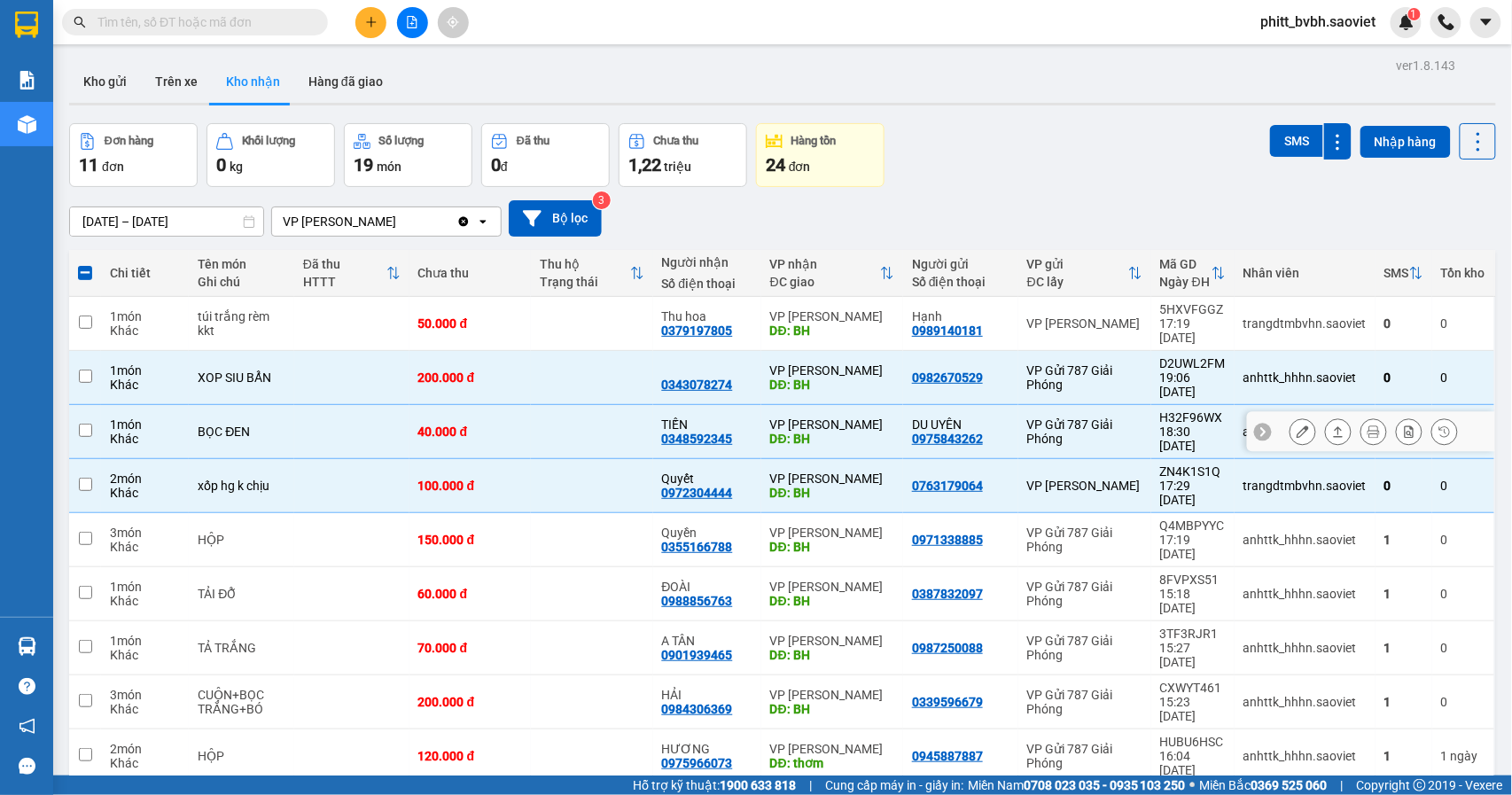
checkbox input "false"
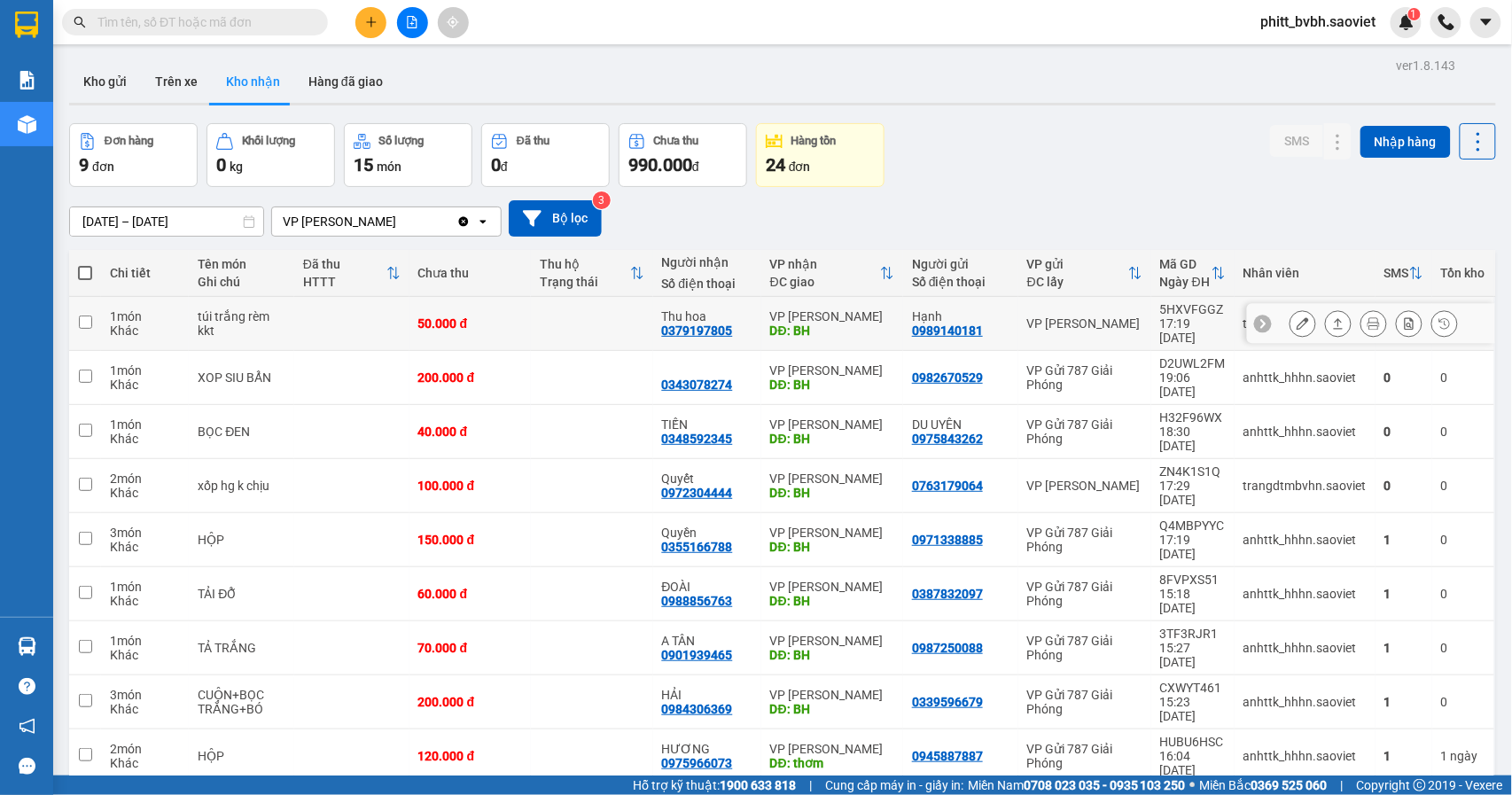
click at [85, 321] on input "checkbox" at bounding box center [86, 322] width 13 height 13
checkbox input "true"
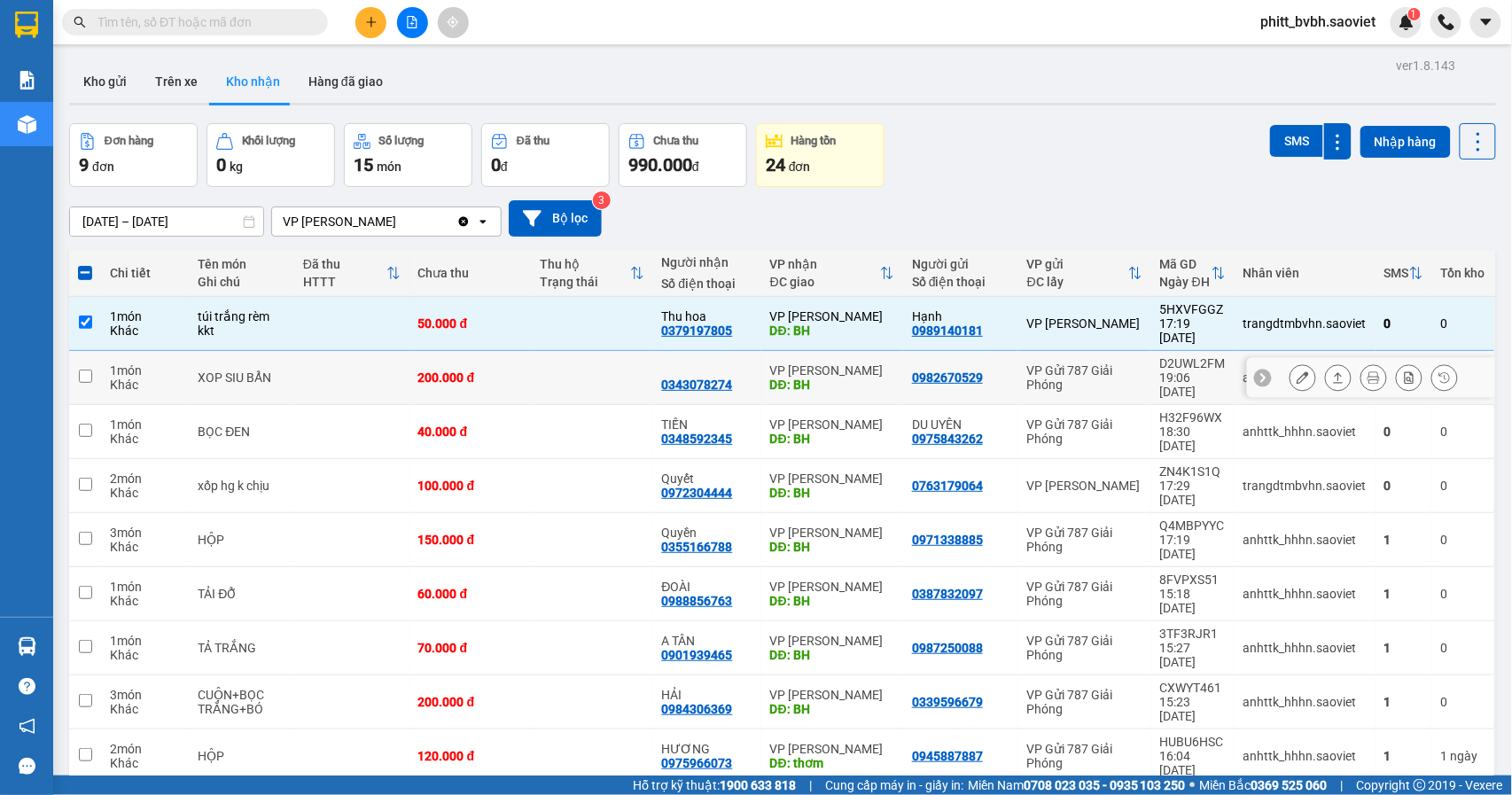
click at [85, 370] on td at bounding box center [84, 377] width 32 height 54
checkbox input "true"
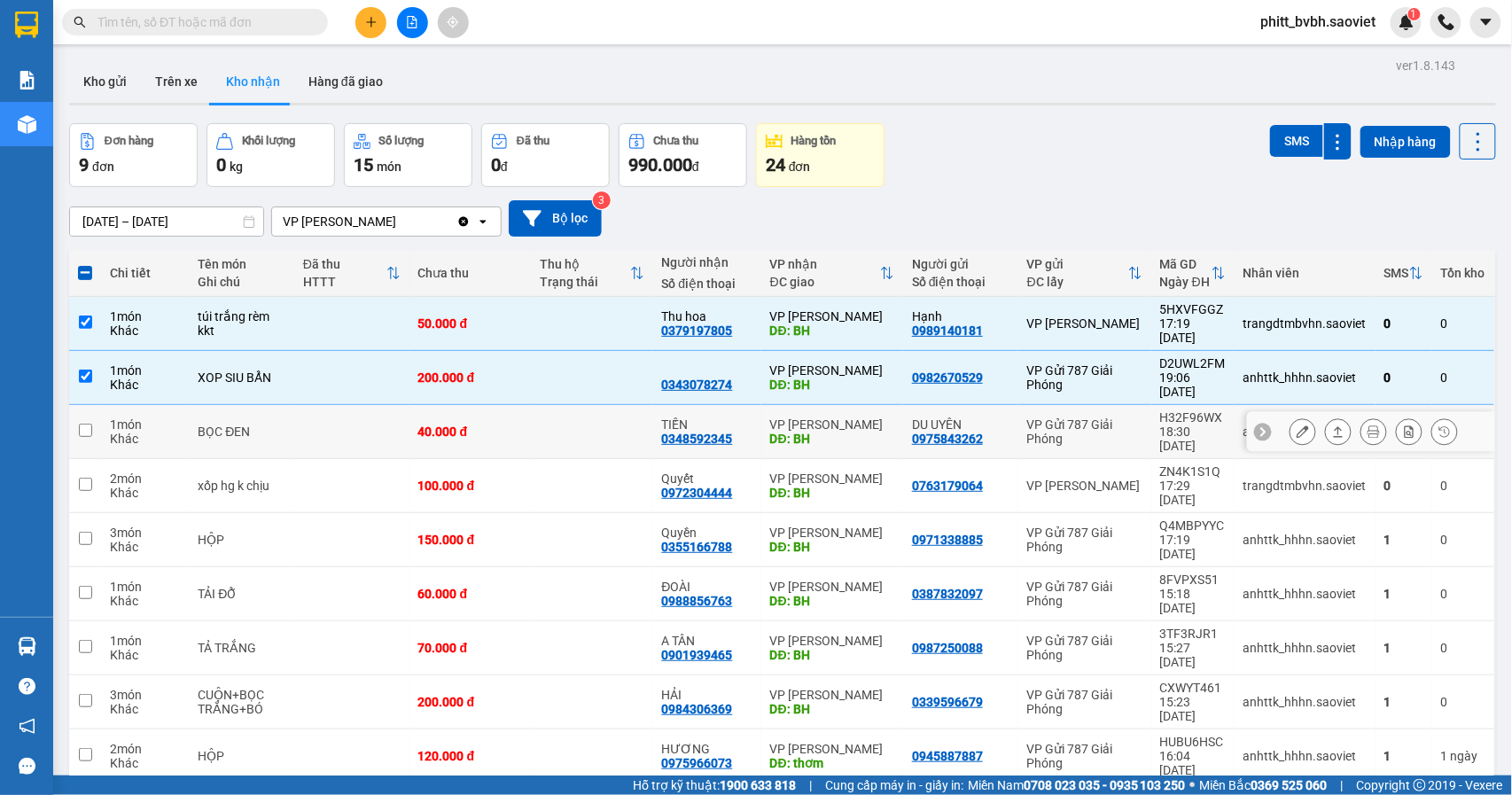
click at [79, 423] on input "checkbox" at bounding box center [86, 430] width 13 height 13
checkbox input "true"
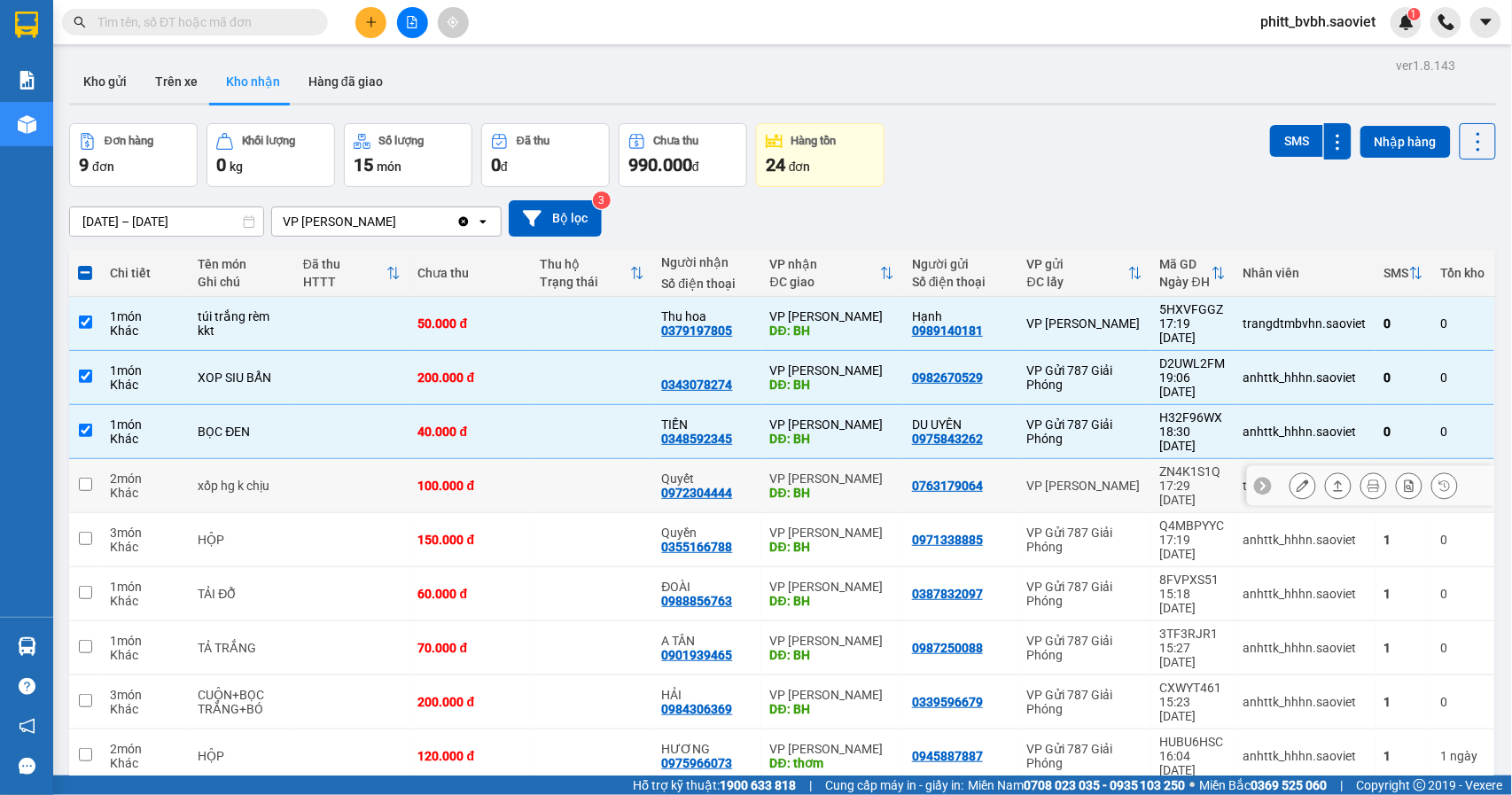
drag, startPoint x: 93, startPoint y: 433, endPoint x: 110, endPoint y: 433, distance: 17.0
click at [101, 459] on tr "2 món Khác xốp hg k chịu 100.000 đ Quyết 0972304444 VP [PERSON_NAME]: BH 076317…" at bounding box center [782, 485] width 1427 height 54
checkbox input "true"
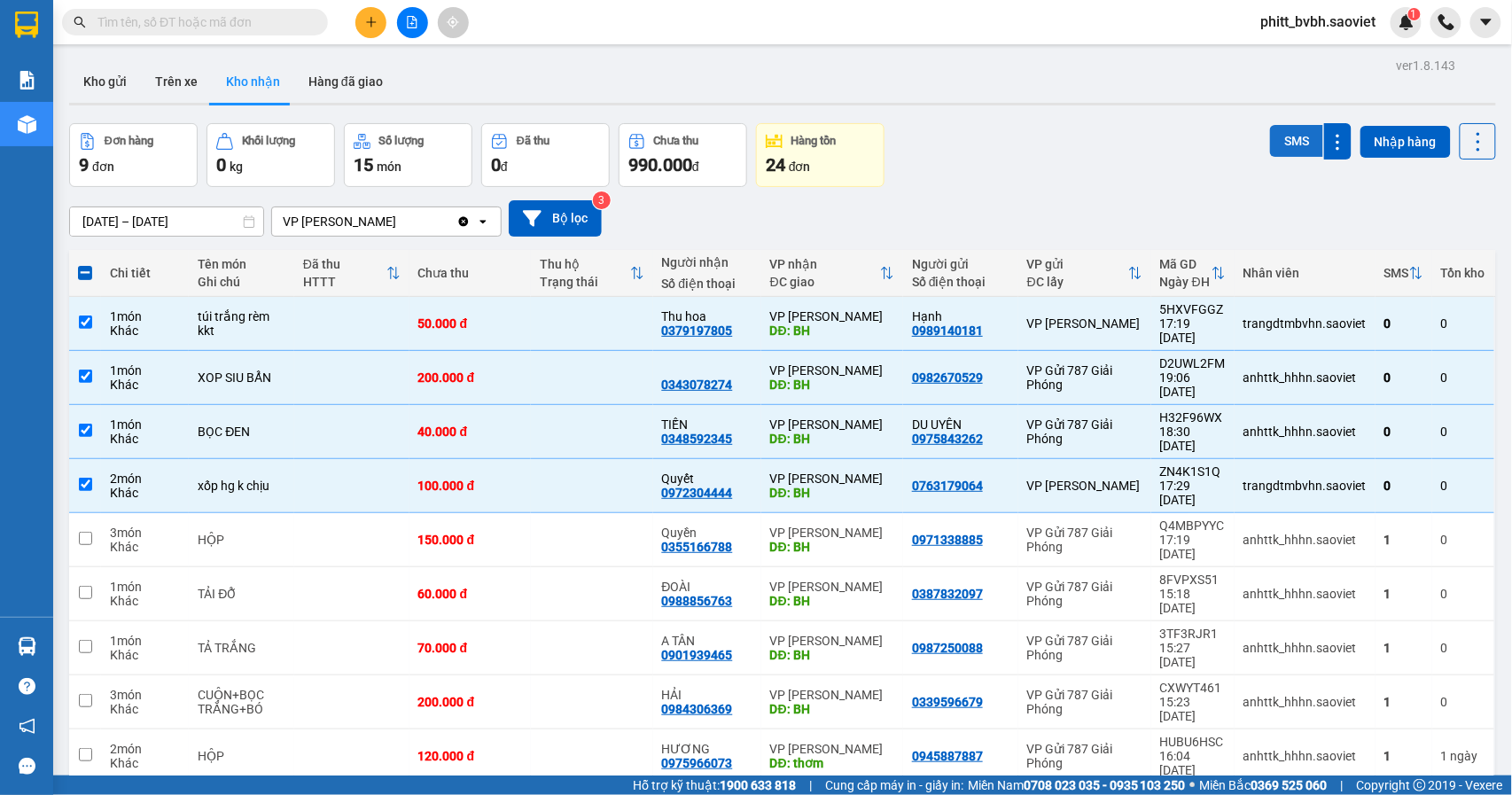
click at [1282, 141] on button "SMS" at bounding box center [1297, 140] width 54 height 32
click at [1270, 139] on button "SMS" at bounding box center [1297, 140] width 54 height 32
click at [182, 79] on button "Trên xe" at bounding box center [176, 81] width 71 height 43
type input "[DATE] – [DATE]"
